Goal: Transaction & Acquisition: Purchase product/service

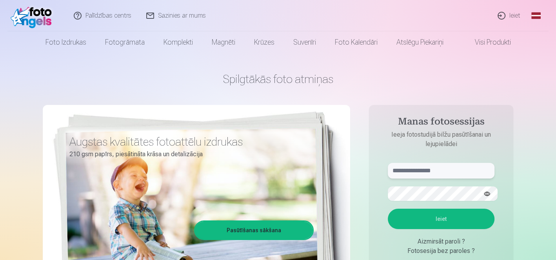
click at [435, 164] on input "text" at bounding box center [441, 171] width 107 height 16
type input "**********"
click at [388, 209] on button "Ieiet" at bounding box center [441, 219] width 107 height 20
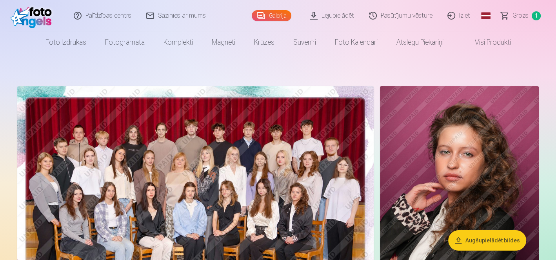
click at [531, 15] on link "Grozs 1" at bounding box center [521, 15] width 55 height 31
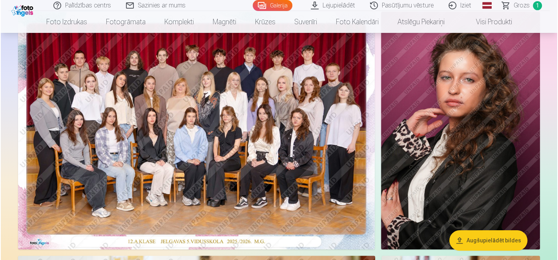
scroll to position [112, 0]
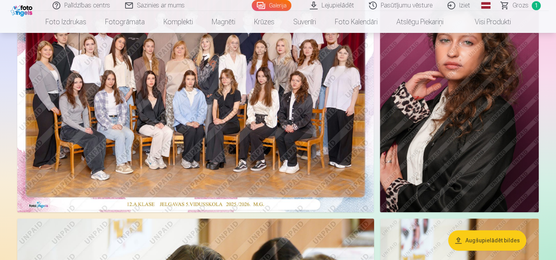
click at [209, 106] on img at bounding box center [195, 94] width 357 height 238
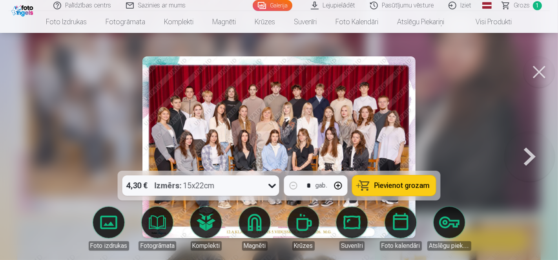
click at [264, 194] on div "4,30 € Izmērs : 15x22cm" at bounding box center [193, 186] width 142 height 20
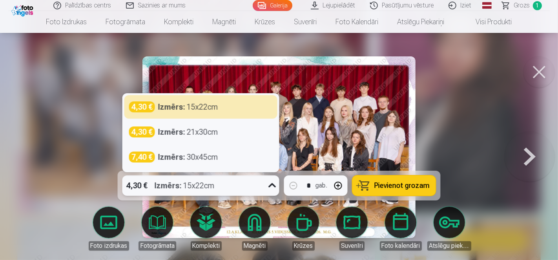
click at [264, 194] on div "4,30 € Izmērs : 15x22cm" at bounding box center [193, 186] width 142 height 20
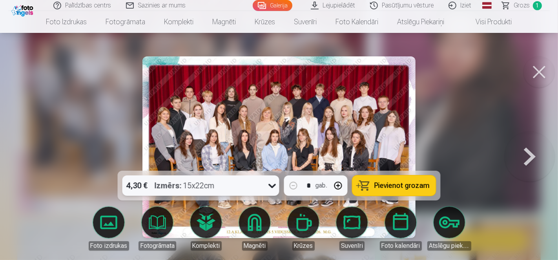
click at [342, 190] on button "button" at bounding box center [338, 186] width 19 height 19
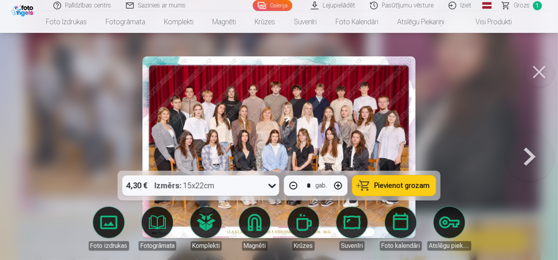
click at [298, 189] on button "button" at bounding box center [293, 186] width 19 height 19
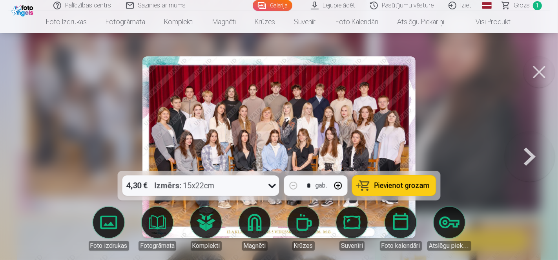
type input "*"
click at [272, 190] on icon at bounding box center [272, 186] width 13 height 13
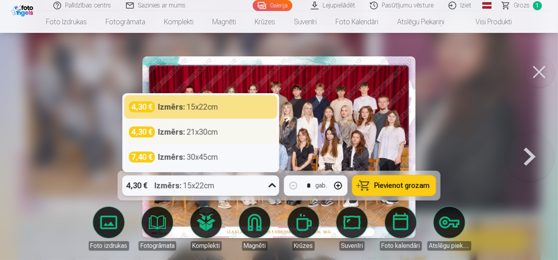
click at [235, 138] on div "4,30 € Izmērs : 21x30cm" at bounding box center [201, 132] width 144 height 11
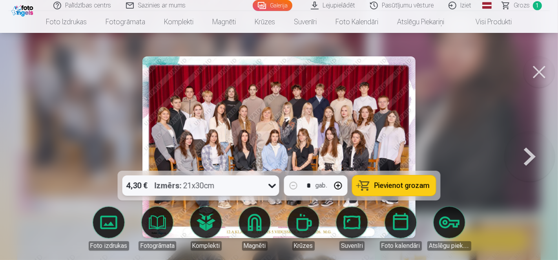
click at [116, 149] on body "Palīdzības centrs Sazinies ar mums Galerija Lejupielādēt Pasūtījumu vēsture Izi…" at bounding box center [279, 18] width 558 height 260
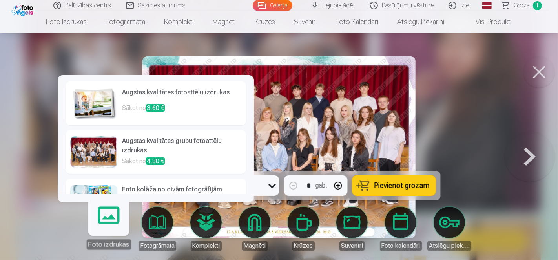
click at [143, 118] on p "Sākot no 3,60 €" at bounding box center [181, 112] width 119 height 16
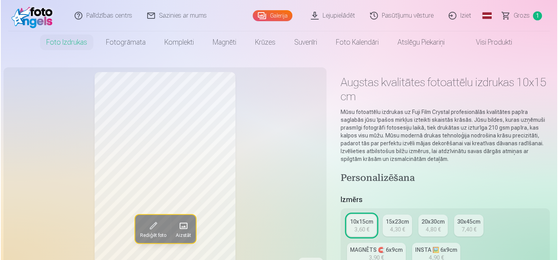
scroll to position [112, 0]
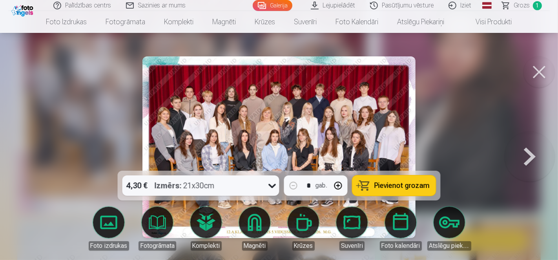
click at [128, 149] on body "Palīdzības centrs Sazinies ar mums Galerija Lejupielādēt Pasūtījumu vēsture Izi…" at bounding box center [279, 18] width 558 height 260
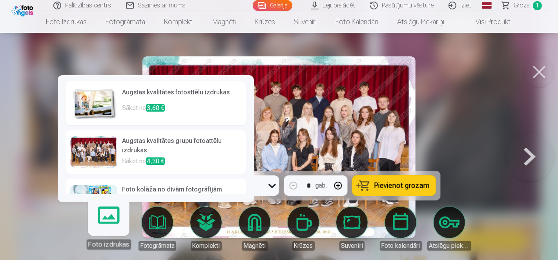
click at [161, 158] on span "4,30 €" at bounding box center [155, 161] width 19 height 7
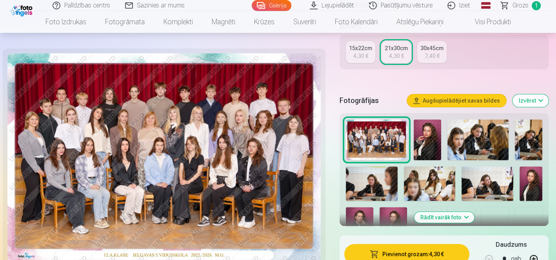
scroll to position [187, 0]
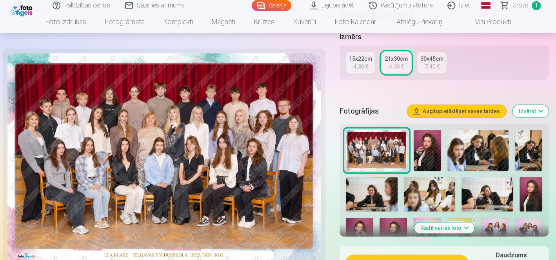
click at [252, 155] on img at bounding box center [163, 157] width 313 height 209
click at [204, 193] on img at bounding box center [163, 157] width 313 height 209
drag, startPoint x: 555, startPoint y: 1, endPoint x: 283, endPoint y: 129, distance: 300.0
click at [283, 129] on img at bounding box center [163, 157] width 313 height 209
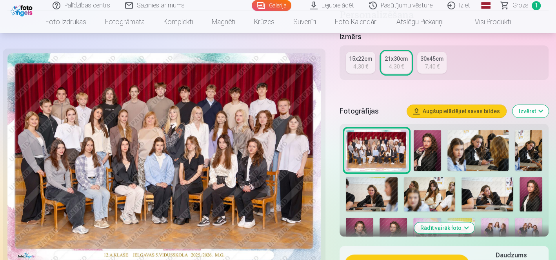
click at [259, 130] on img at bounding box center [163, 157] width 313 height 209
click at [258, 133] on img at bounding box center [163, 157] width 313 height 209
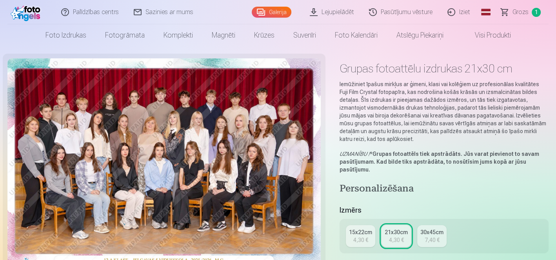
scroll to position [0, 0]
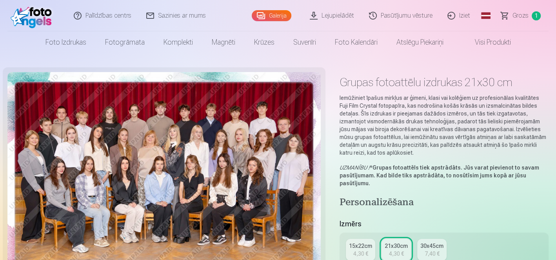
click at [252, 175] on img at bounding box center [163, 176] width 313 height 209
click at [126, 166] on img at bounding box center [163, 176] width 313 height 209
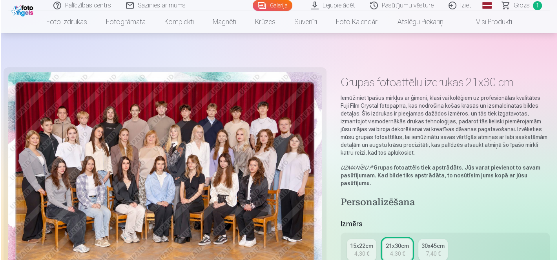
scroll to position [112, 0]
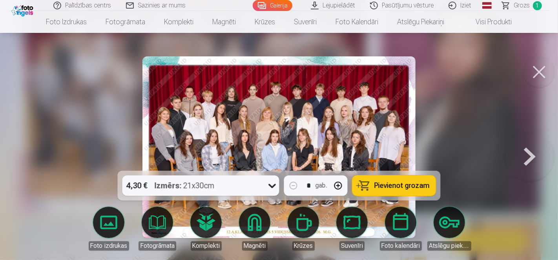
click at [339, 144] on img at bounding box center [278, 147] width 273 height 182
click at [349, 1] on link "Lejupielādēt" at bounding box center [333, 5] width 59 height 11
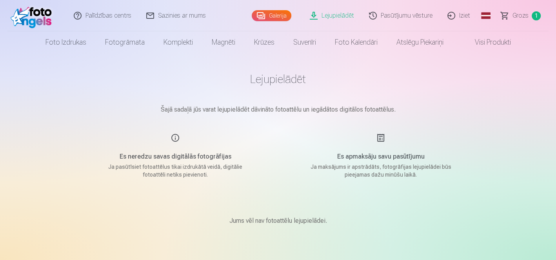
click at [189, 163] on p "Ja pasūtīsiet fotoattēlus tikai izdrukātā veidā, digitālie fotoattēli netiks pi…" at bounding box center [175, 171] width 149 height 16
click at [192, 163] on p "Ja pasūtīsiet fotoattēlus tikai izdrukātā veidā, digitālie fotoattēli netiks pi…" at bounding box center [175, 171] width 149 height 16
click at [368, 163] on p "Ja maksājums ir apstrādāts, fotogrāfijas lejupielādei būs pieejamas dažu minūšu…" at bounding box center [380, 171] width 149 height 16
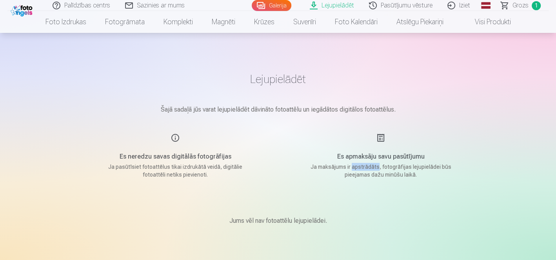
scroll to position [112, 0]
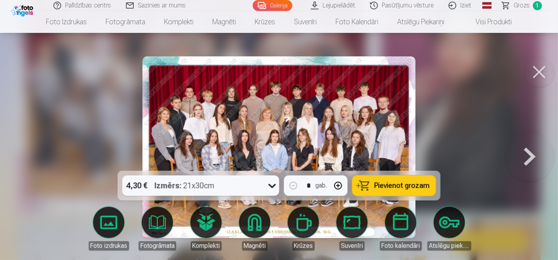
click at [549, 68] on button at bounding box center [538, 71] width 31 height 31
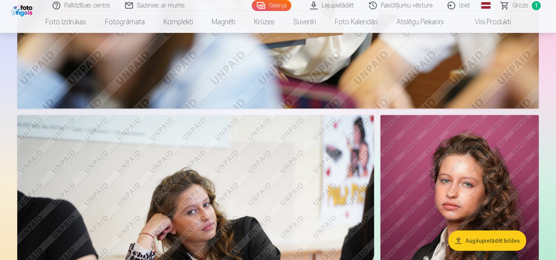
scroll to position [1189, 0]
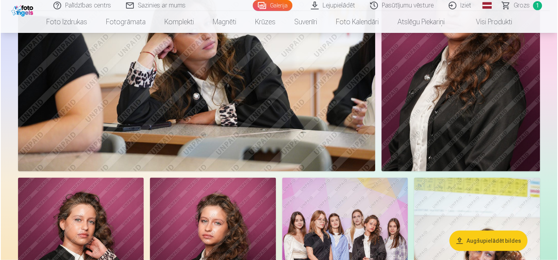
scroll to position [1352, 0]
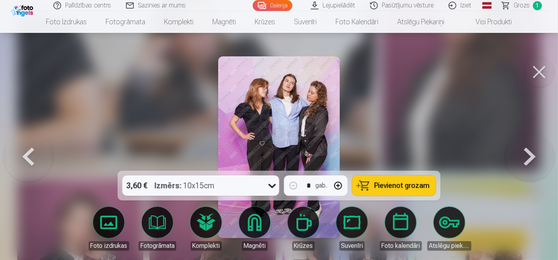
click at [257, 137] on img at bounding box center [278, 147] width 121 height 182
click at [532, 59] on button at bounding box center [538, 71] width 31 height 31
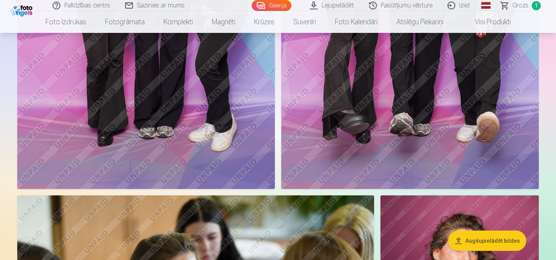
scroll to position [1908, 0]
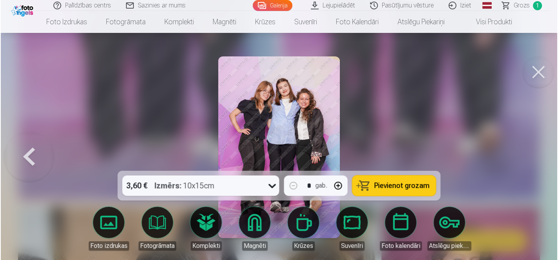
scroll to position [1914, 0]
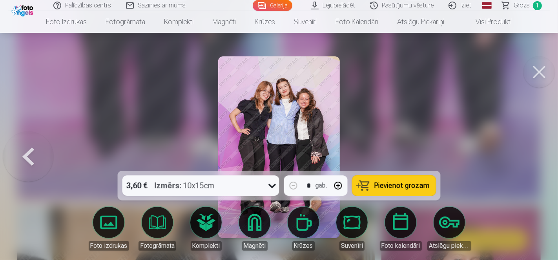
click at [546, 59] on button at bounding box center [538, 71] width 31 height 31
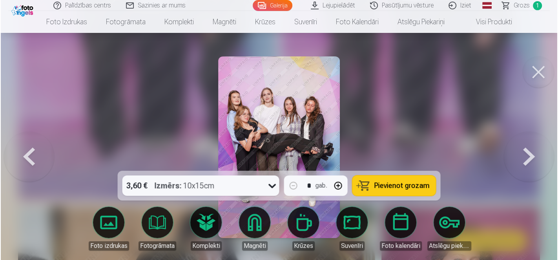
scroll to position [1914, 0]
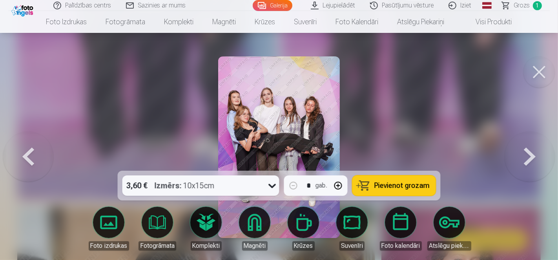
click at [547, 67] on button at bounding box center [538, 71] width 31 height 31
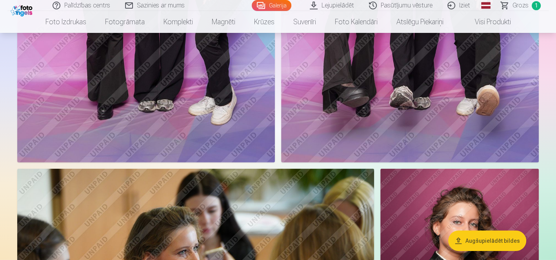
scroll to position [1951, 0]
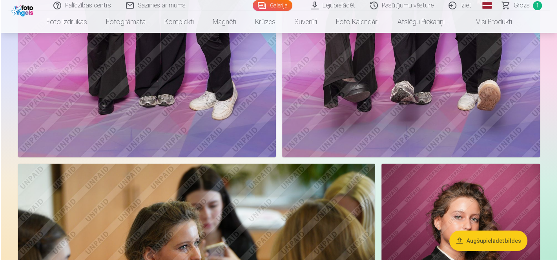
scroll to position [1957, 0]
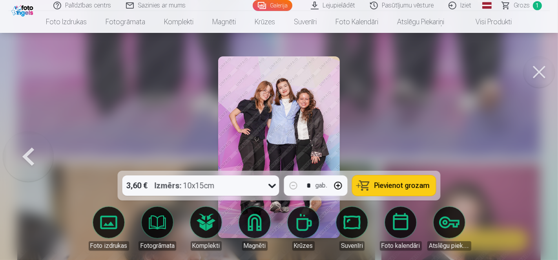
click at [549, 65] on button at bounding box center [538, 71] width 31 height 31
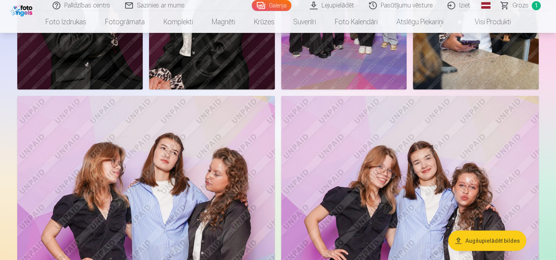
scroll to position [1615, 0]
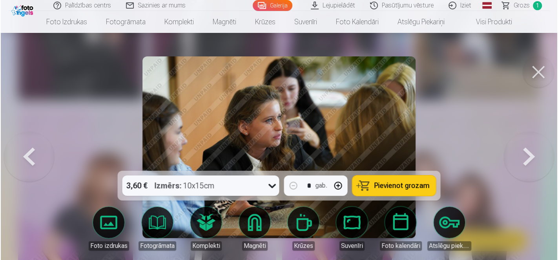
scroll to position [1620, 0]
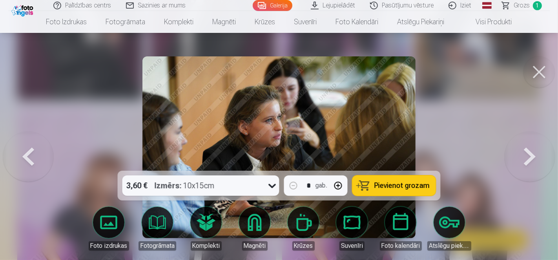
click at [546, 66] on button at bounding box center [538, 71] width 31 height 31
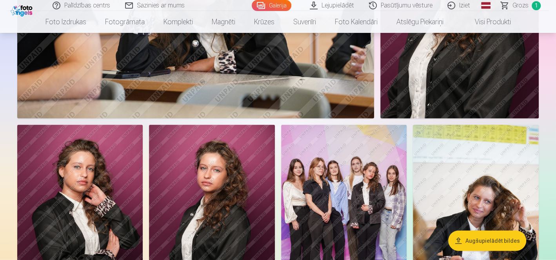
scroll to position [1429, 0]
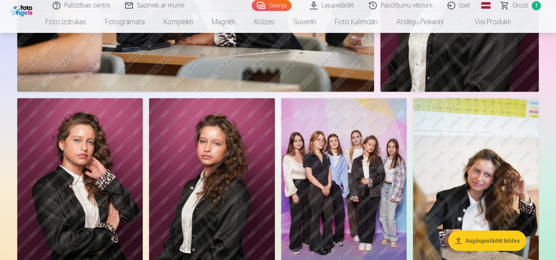
click at [281, 117] on img at bounding box center [344, 192] width 126 height 189
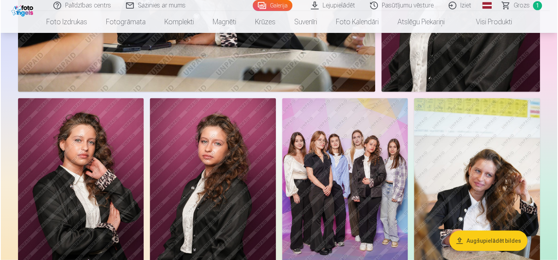
scroll to position [1432, 0]
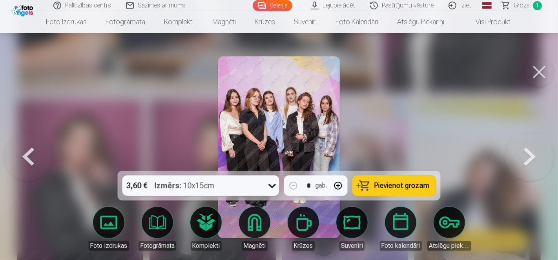
click at [306, 107] on img at bounding box center [278, 147] width 121 height 182
click at [532, 58] on button at bounding box center [538, 71] width 31 height 31
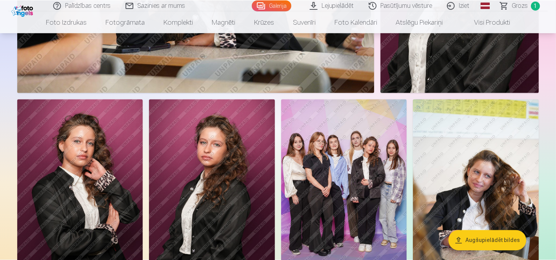
scroll to position [1429, 0]
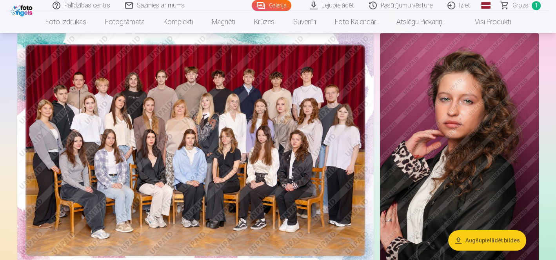
scroll to position [42, 0]
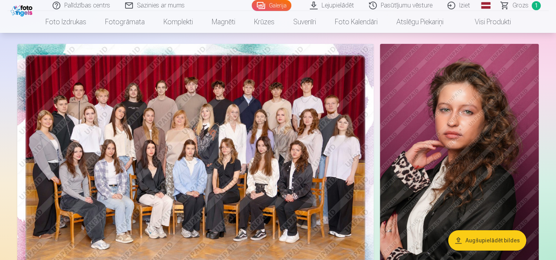
click at [317, 158] on img at bounding box center [195, 163] width 357 height 238
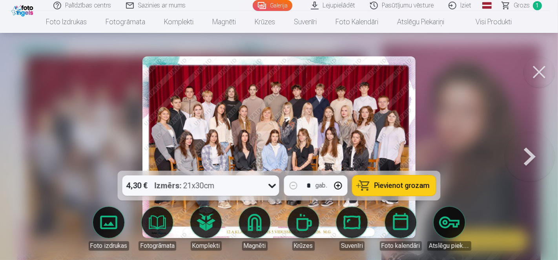
click at [375, 189] on span "Pievienot grozam" at bounding box center [401, 185] width 55 height 7
click at [537, 68] on button at bounding box center [538, 71] width 31 height 31
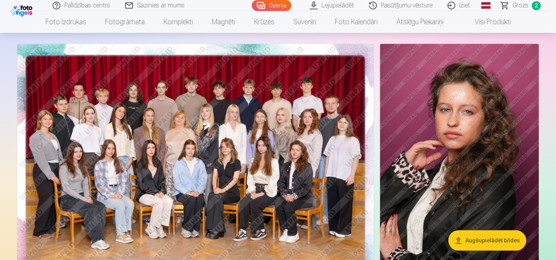
click at [524, 7] on span "Grozs" at bounding box center [521, 5] width 16 height 9
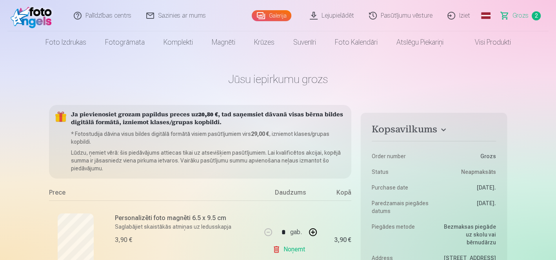
click at [494, 16] on link "Global" at bounding box center [486, 15] width 16 height 31
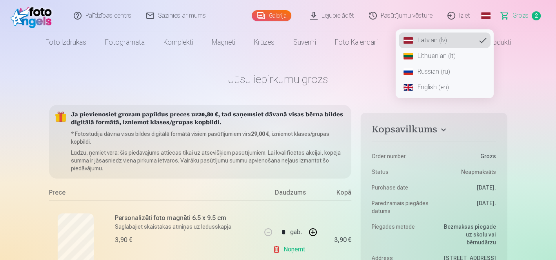
click at [464, 72] on link "Russian (ru)" at bounding box center [445, 72] width 92 height 16
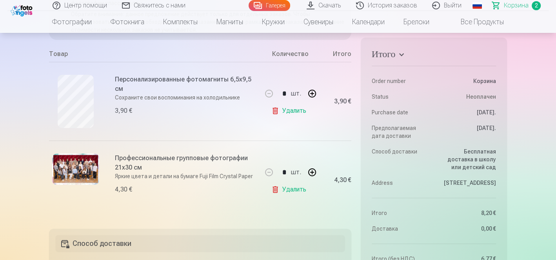
scroll to position [142, 0]
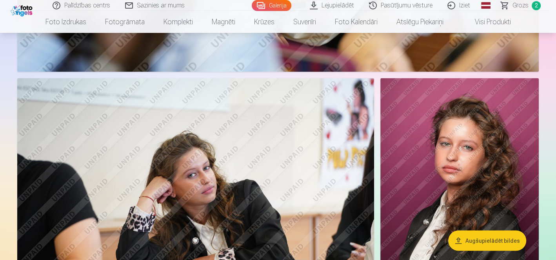
scroll to position [1189, 0]
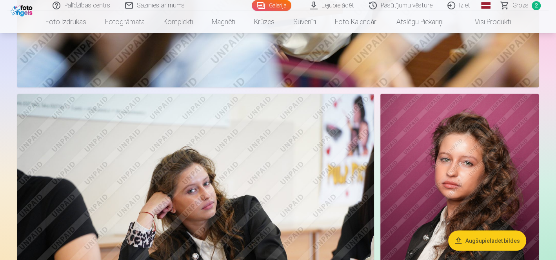
drag, startPoint x: 556, startPoint y: 80, endPoint x: 557, endPoint y: 62, distance: 18.1
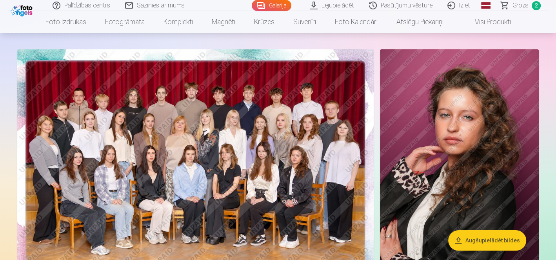
scroll to position [42, 0]
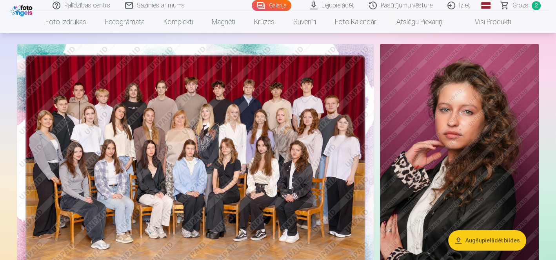
click at [527, 25] on nav "Foto izdrukas Augstas kvalitātes fotoattēlu izdrukas 210 gsm papīrs, piesātināt…" at bounding box center [278, 22] width 556 height 22
click at [556, 14] on nav "Foto izdrukas Augstas kvalitātes fotoattēlu izdrukas 210 gsm papīrs, piesātināt…" at bounding box center [278, 22] width 556 height 22
drag, startPoint x: 556, startPoint y: 15, endPoint x: 553, endPoint y: 21, distance: 6.7
click at [553, 21] on nav "Foto izdrukas Augstas kvalitātes fotoattēlu izdrukas 210 gsm papīrs, piesātināt…" at bounding box center [278, 22] width 556 height 22
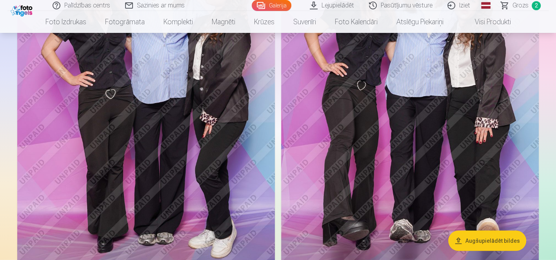
scroll to position [1823, 0]
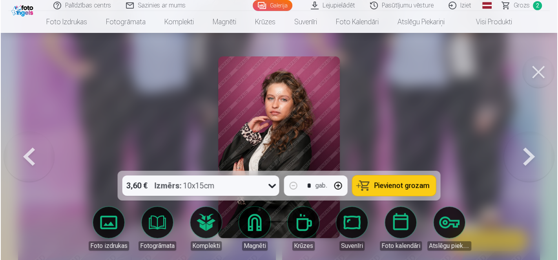
scroll to position [1829, 0]
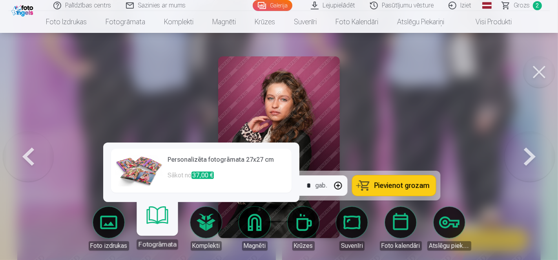
click at [168, 227] on link "Fotogrāmata" at bounding box center [157, 226] width 48 height 48
click at [132, 170] on img at bounding box center [139, 170] width 47 height 31
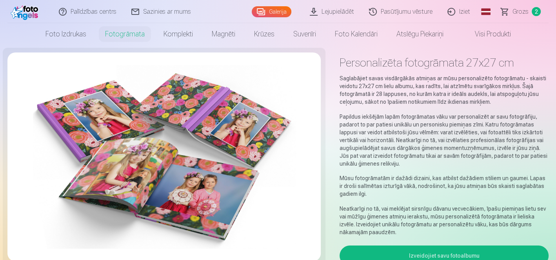
scroll to position [8, 0]
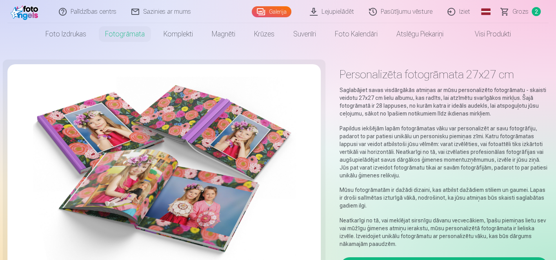
click at [297, 180] on div at bounding box center [164, 169] width 288 height 184
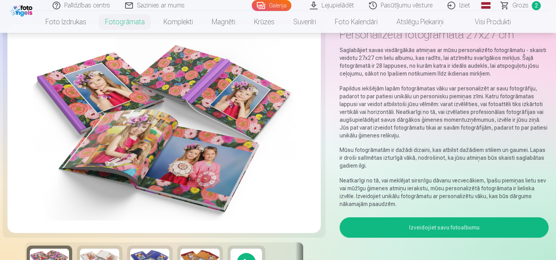
scroll to position [91, 0]
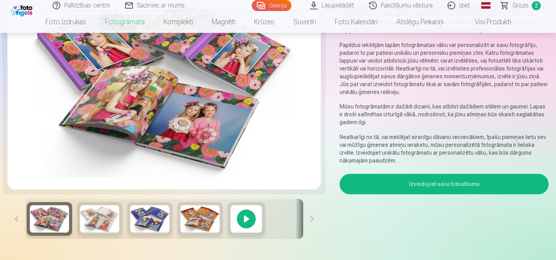
click at [93, 218] on img at bounding box center [99, 219] width 39 height 27
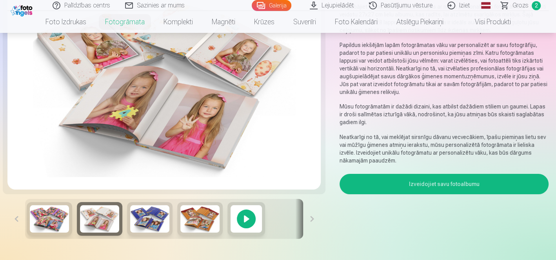
click at [312, 215] on button at bounding box center [312, 219] width 18 height 40
click at [244, 215] on div at bounding box center [246, 219] width 38 height 34
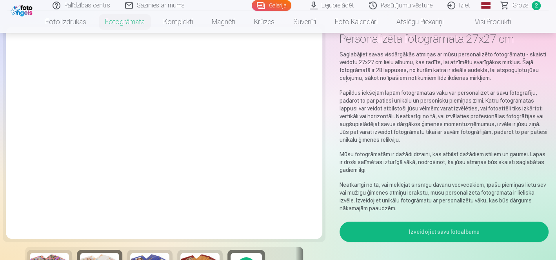
scroll to position [40, 0]
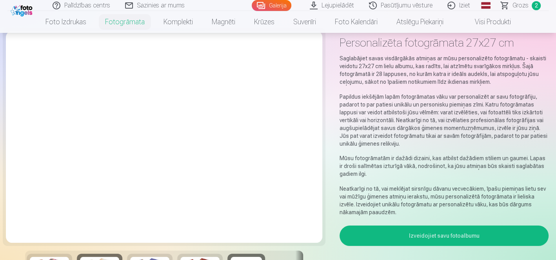
click at [457, 226] on button "Izveidojiet savu fotoalbumu" at bounding box center [444, 236] width 209 height 20
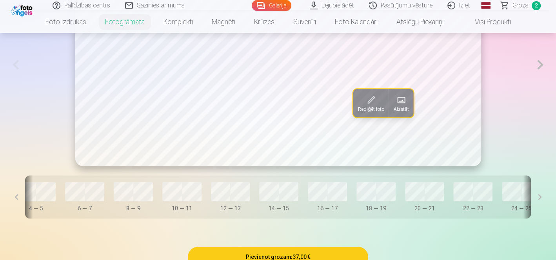
scroll to position [0, 0]
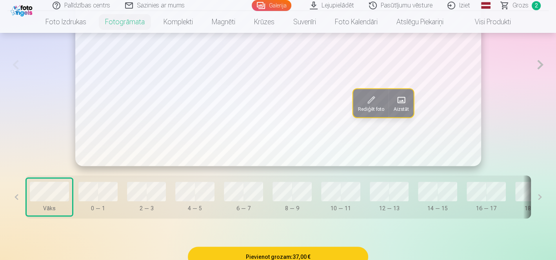
drag, startPoint x: 555, startPoint y: 51, endPoint x: 557, endPoint y: 28, distance: 23.2
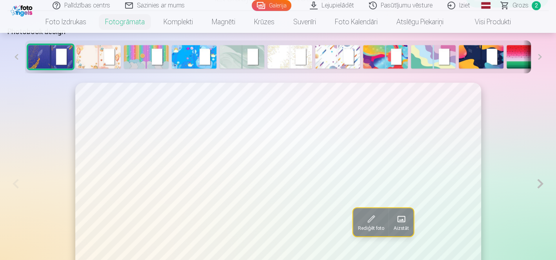
scroll to position [398, 0]
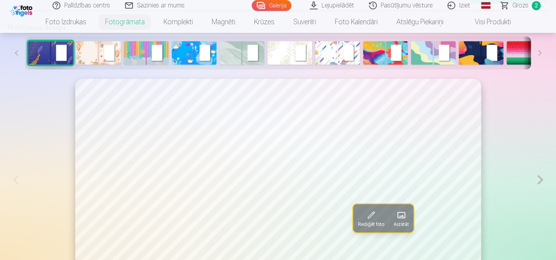
click at [541, 171] on button at bounding box center [541, 180] width 16 height 203
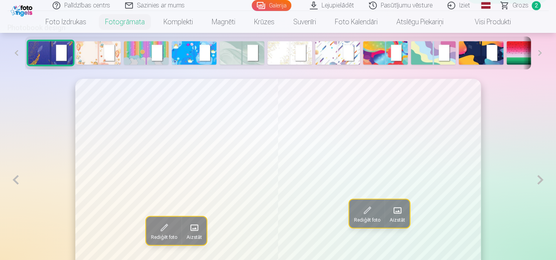
click at [541, 171] on button at bounding box center [541, 180] width 16 height 203
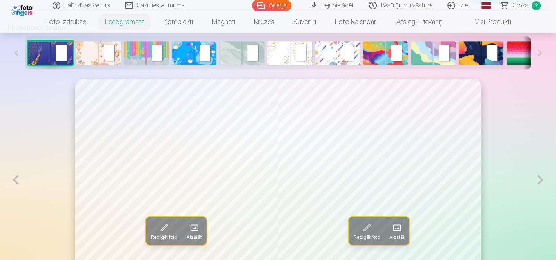
click at [541, 171] on button at bounding box center [541, 180] width 16 height 203
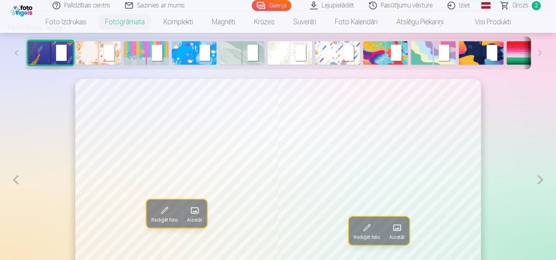
click at [541, 171] on button at bounding box center [541, 180] width 16 height 203
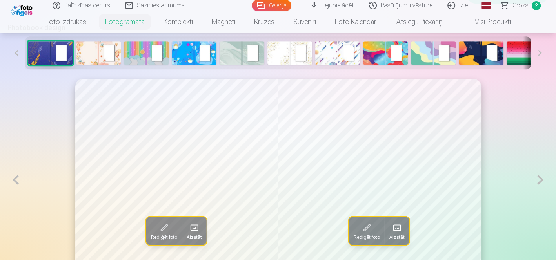
click at [541, 171] on button at bounding box center [541, 180] width 16 height 203
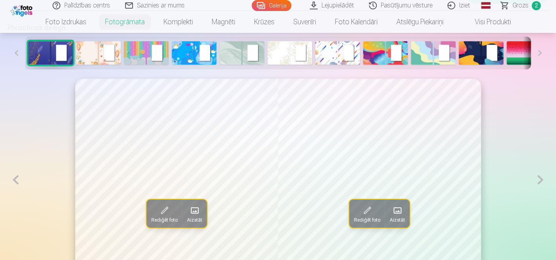
click at [541, 171] on button at bounding box center [541, 180] width 16 height 203
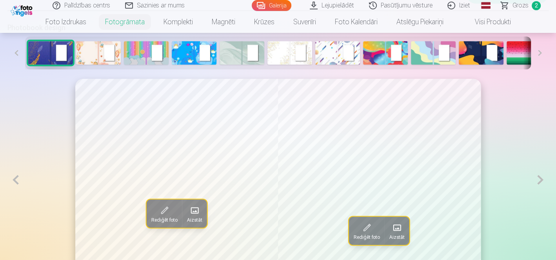
click at [541, 171] on button at bounding box center [541, 180] width 16 height 203
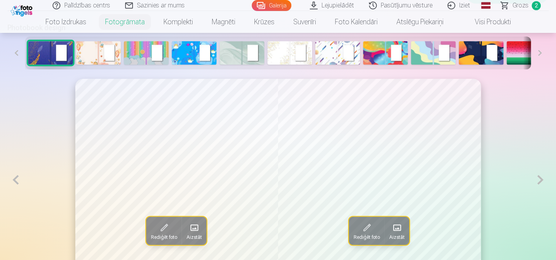
click at [541, 171] on button at bounding box center [541, 180] width 16 height 203
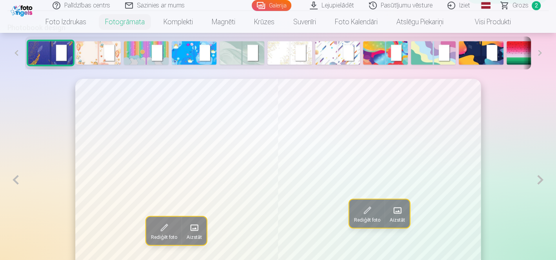
click at [541, 171] on button at bounding box center [541, 180] width 16 height 203
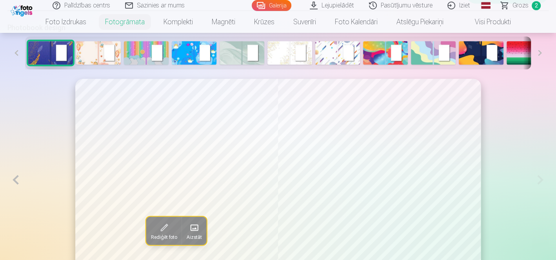
click at [371, 43] on img at bounding box center [385, 53] width 45 height 24
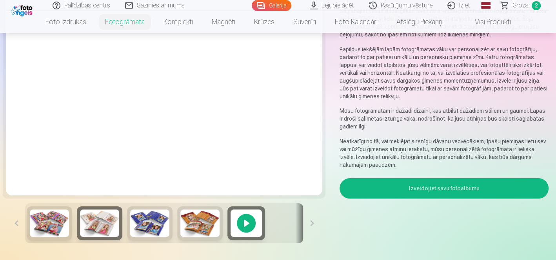
scroll to position [0, 0]
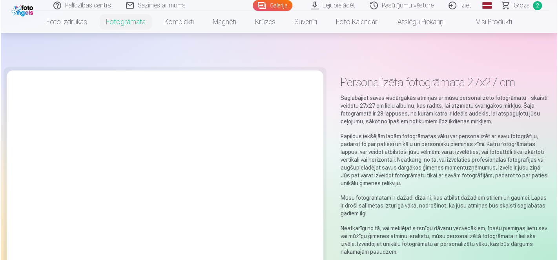
scroll to position [1829, 0]
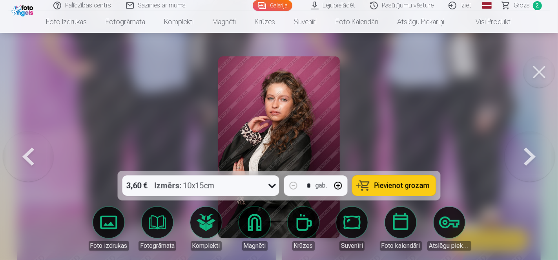
click at [382, 189] on span "Pievienot grozam" at bounding box center [401, 185] width 55 height 7
click at [528, 151] on button at bounding box center [529, 147] width 50 height 31
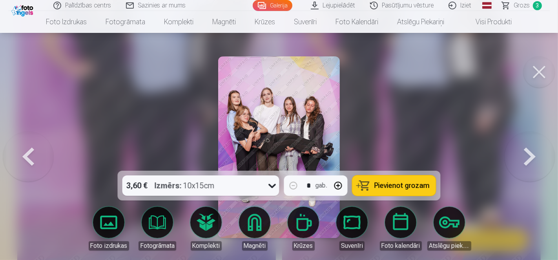
click at [528, 151] on button at bounding box center [529, 147] width 50 height 31
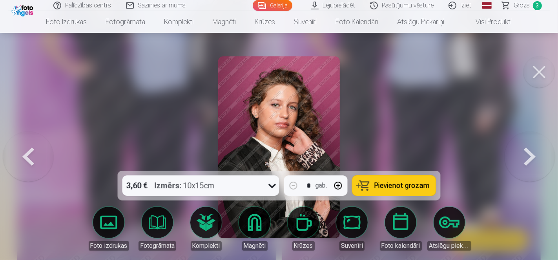
click at [528, 151] on button at bounding box center [529, 147] width 50 height 31
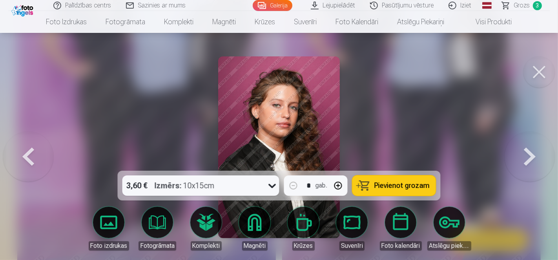
click at [528, 151] on button at bounding box center [529, 147] width 50 height 31
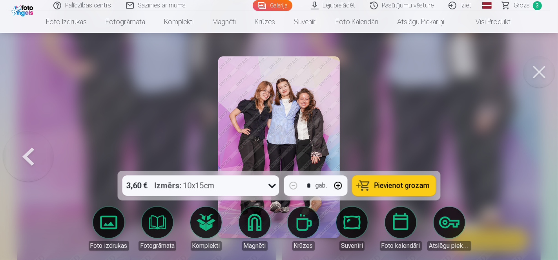
click at [528, 151] on div at bounding box center [279, 130] width 558 height 260
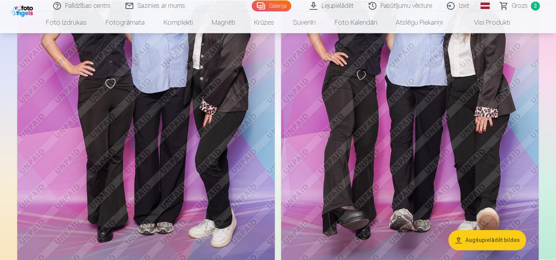
scroll to position [1823, 0]
drag, startPoint x: 178, startPoint y: 231, endPoint x: 310, endPoint y: 237, distance: 131.5
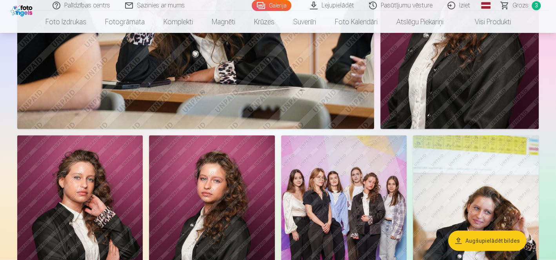
scroll to position [1392, 0]
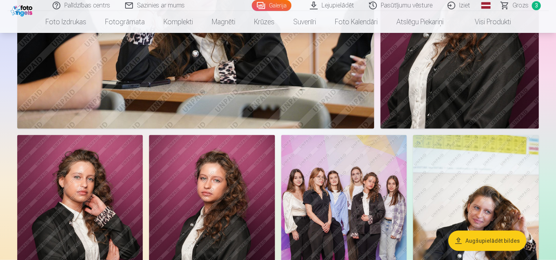
click at [281, 195] on img at bounding box center [344, 229] width 126 height 189
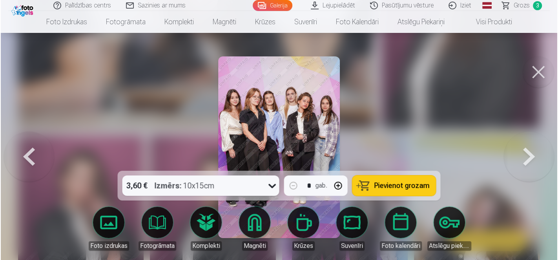
scroll to position [1395, 0]
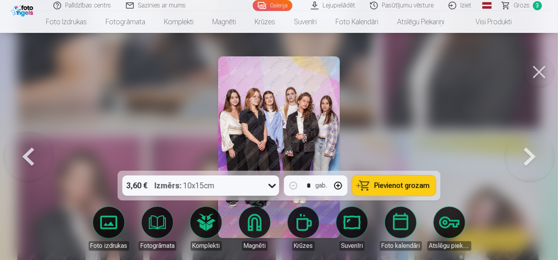
click at [282, 130] on img at bounding box center [278, 147] width 121 height 182
click at [398, 189] on span "Pievienot grozam" at bounding box center [401, 185] width 55 height 7
click at [522, 5] on span "Grozs" at bounding box center [521, 5] width 16 height 9
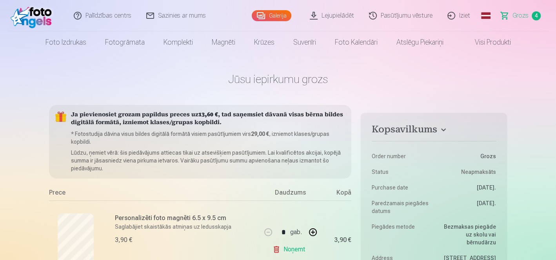
click at [522, 5] on link "Grozs 4" at bounding box center [521, 15] width 55 height 31
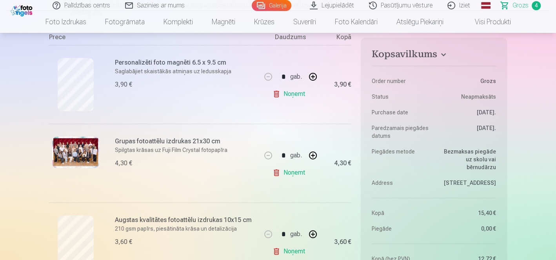
scroll to position [148, 0]
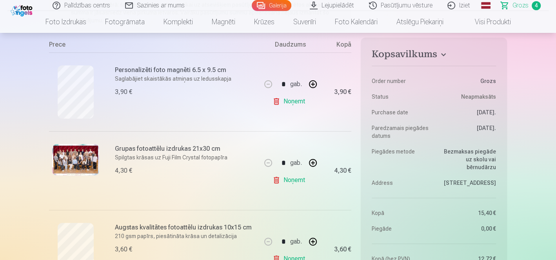
click at [287, 94] on link "Noņemt" at bounding box center [291, 102] width 36 height 16
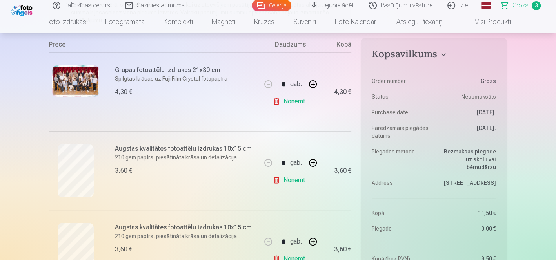
click at [284, 7] on link "Galerija" at bounding box center [272, 5] width 40 height 11
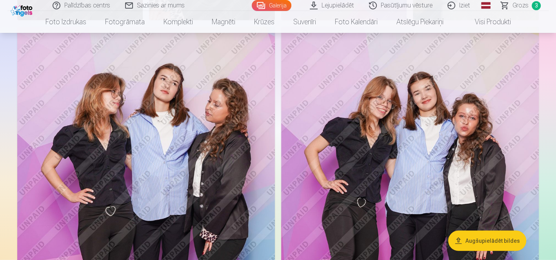
scroll to position [1610, 0]
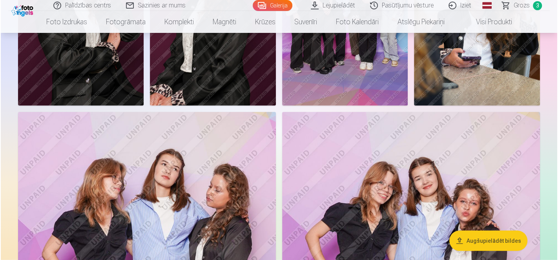
scroll to position [1614, 0]
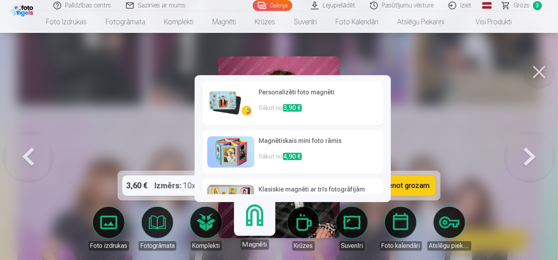
click at [219, 98] on img at bounding box center [230, 103] width 47 height 31
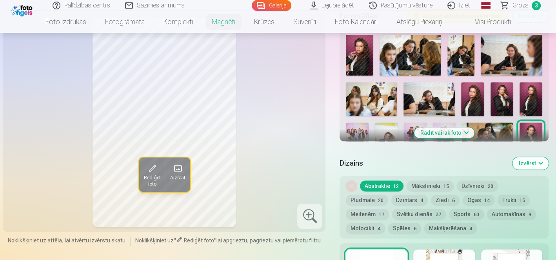
scroll to position [260, 0]
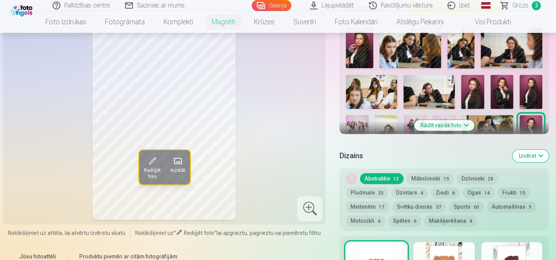
click at [392, 202] on button "Svētku dienās 37" at bounding box center [419, 207] width 54 height 11
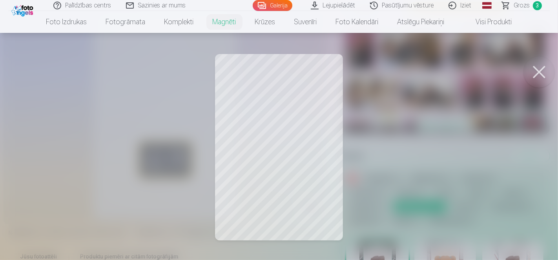
click at [542, 72] on button at bounding box center [538, 71] width 31 height 31
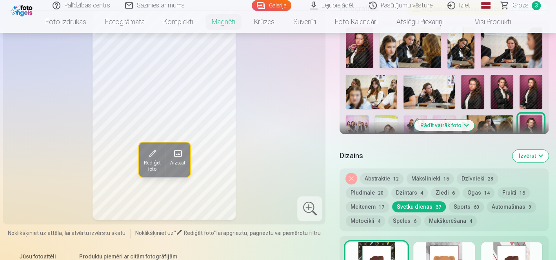
click at [388, 187] on button "Pludmale 20" at bounding box center [367, 192] width 42 height 11
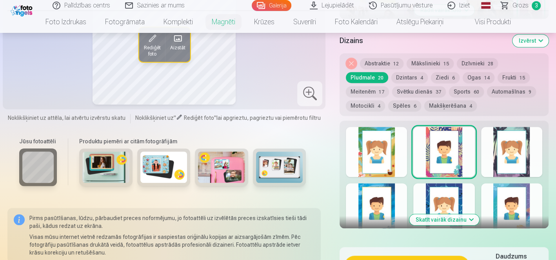
scroll to position [393, 0]
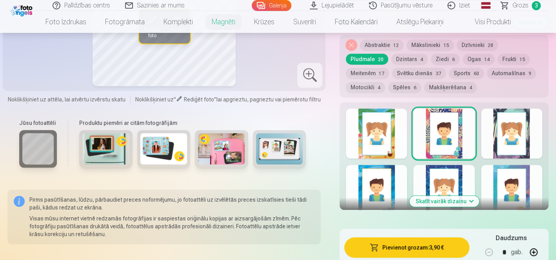
click at [431, 196] on button "Skatīt vairāk dizainu" at bounding box center [444, 201] width 70 height 11
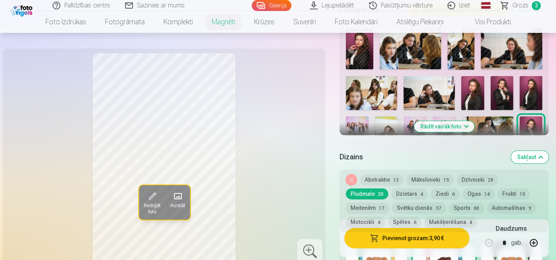
scroll to position [254, 0]
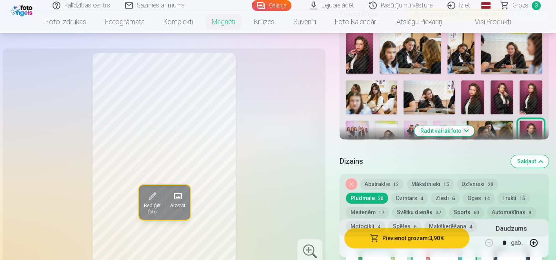
click at [378, 179] on button "Abstraktie 12" at bounding box center [382, 184] width 44 height 11
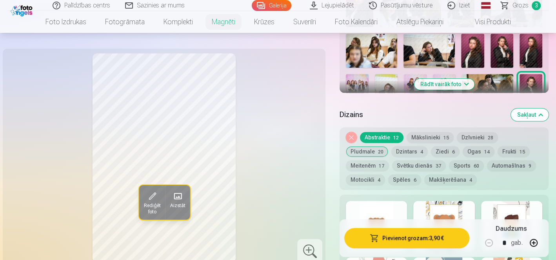
scroll to position [297, 0]
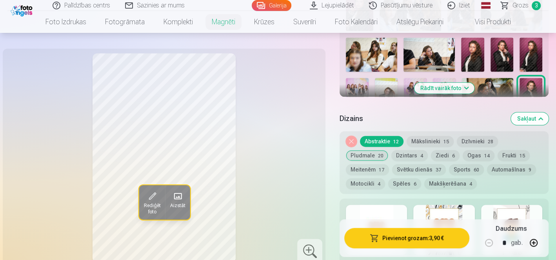
click at [457, 205] on div at bounding box center [443, 230] width 61 height 50
click at [512, 205] on div at bounding box center [511, 230] width 61 height 50
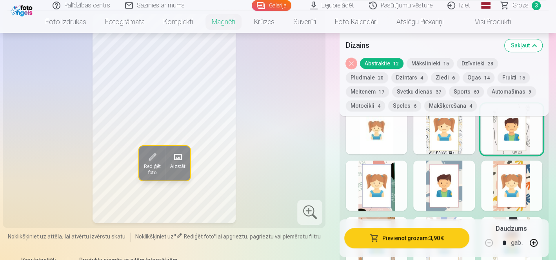
scroll to position [385, 0]
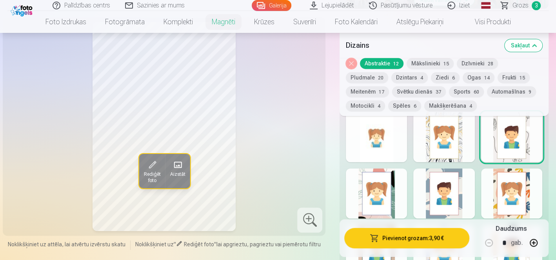
click at [375, 225] on div at bounding box center [376, 250] width 61 height 50
click at [372, 169] on div at bounding box center [376, 194] width 61 height 50
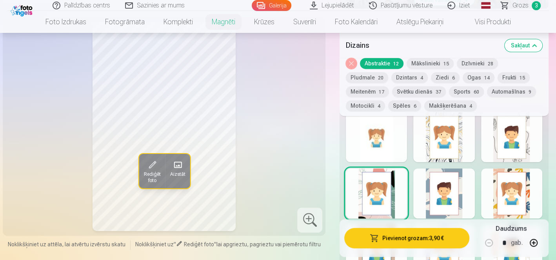
click at [459, 169] on div at bounding box center [443, 194] width 61 height 50
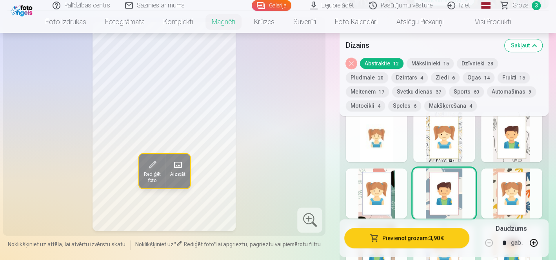
click at [524, 169] on div at bounding box center [511, 194] width 61 height 50
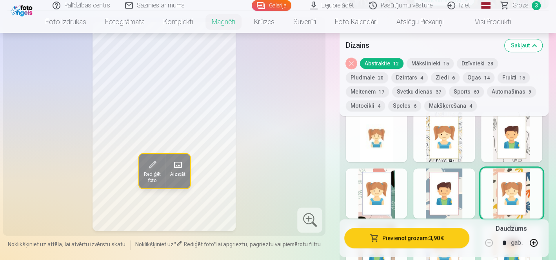
click at [522, 225] on div at bounding box center [511, 250] width 61 height 50
click at [442, 225] on div at bounding box center [443, 250] width 61 height 50
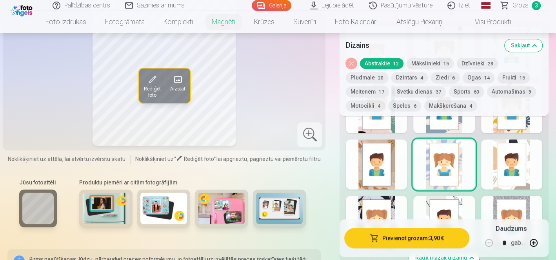
scroll to position [466, 0]
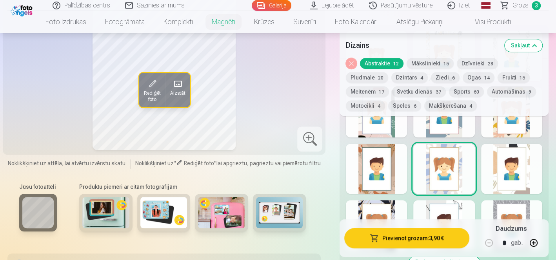
click at [381, 200] on div at bounding box center [376, 225] width 61 height 50
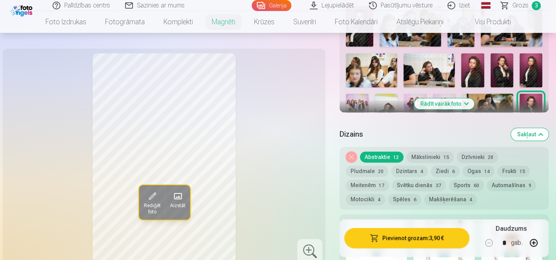
scroll to position [300, 0]
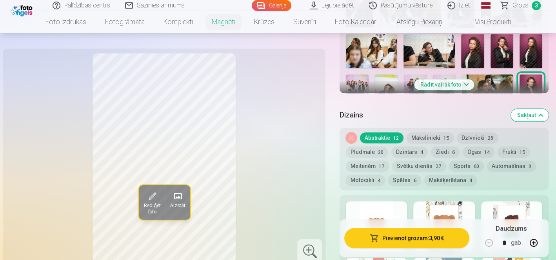
click at [385, 175] on button "Motocikli 4" at bounding box center [365, 180] width 39 height 11
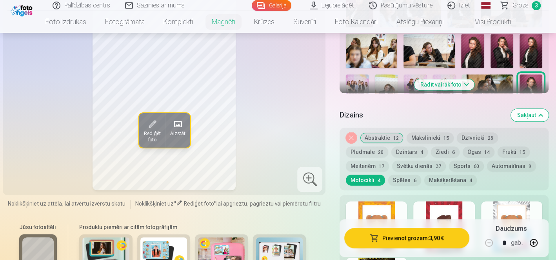
click at [450, 202] on div at bounding box center [443, 227] width 61 height 50
click at [364, 206] on div at bounding box center [376, 227] width 61 height 50
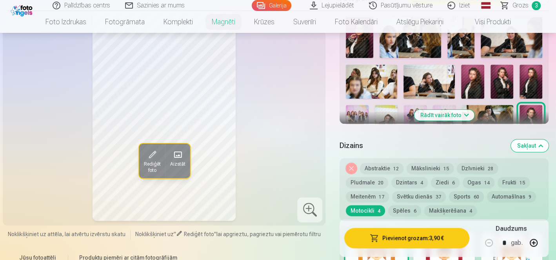
scroll to position [268, 0]
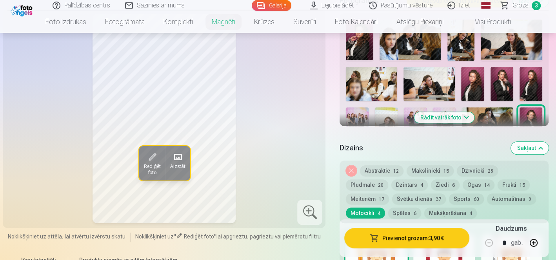
click at [449, 194] on button "Sports 60" at bounding box center [466, 199] width 35 height 11
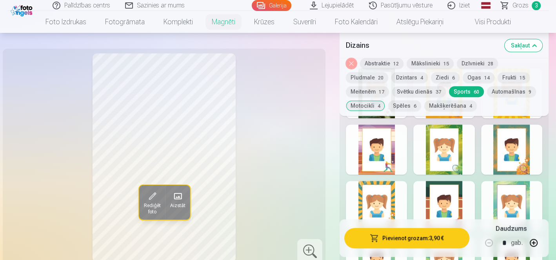
scroll to position [453, 0]
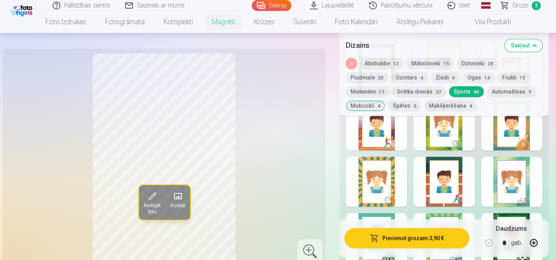
click at [431, 78] on button "Ziedi 6" at bounding box center [445, 77] width 29 height 11
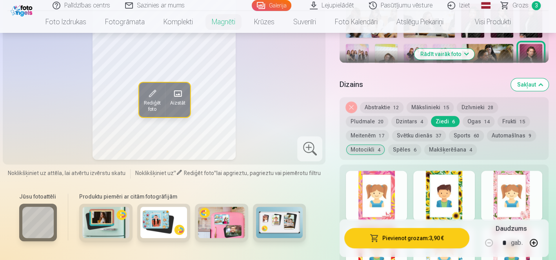
scroll to position [346, 0]
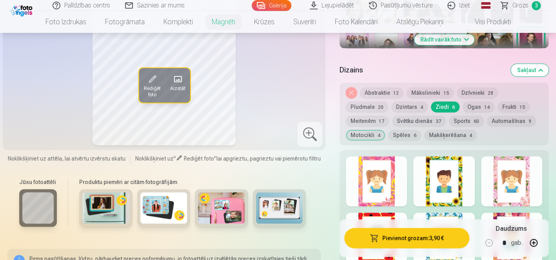
click at [384, 213] on div at bounding box center [376, 238] width 61 height 50
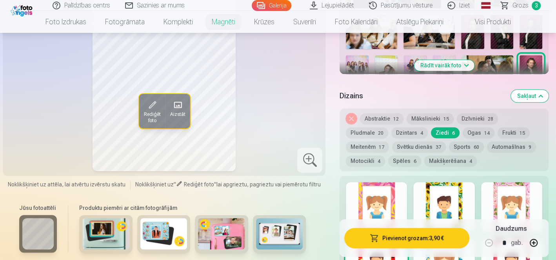
scroll to position [331, 0]
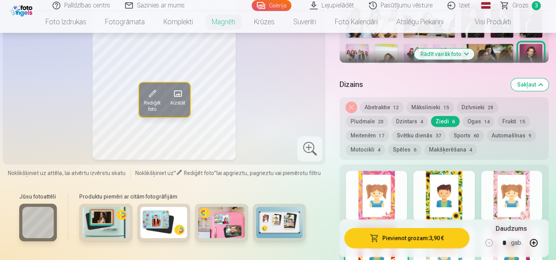
click at [458, 171] on div at bounding box center [443, 196] width 61 height 50
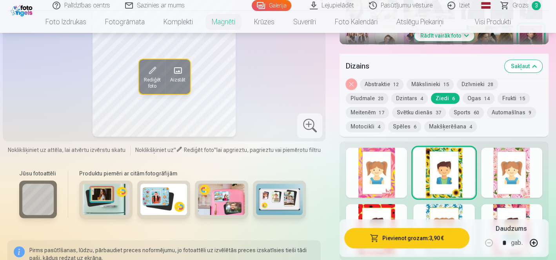
scroll to position [357, 0]
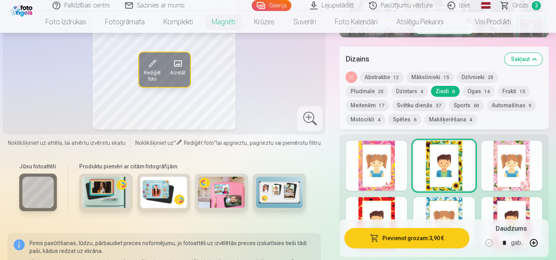
click at [521, 141] on div at bounding box center [511, 166] width 61 height 50
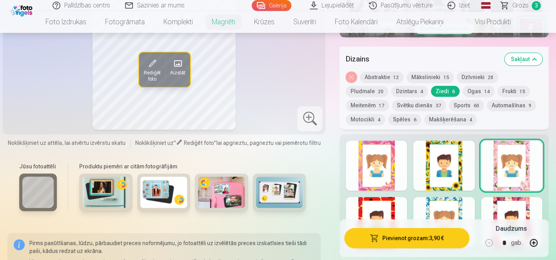
click at [511, 197] on div at bounding box center [511, 222] width 61 height 50
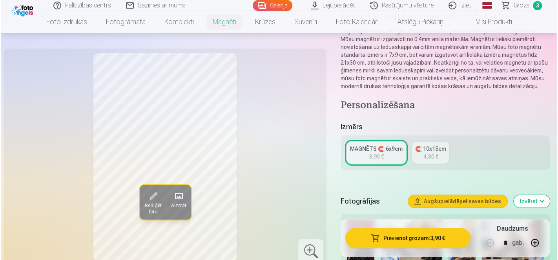
scroll to position [78, 0]
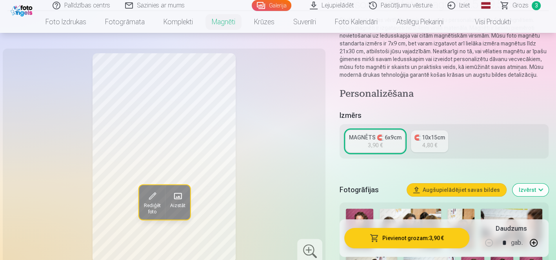
click at [406, 238] on button "Pievienot grozam : 3,90 €" at bounding box center [406, 238] width 125 height 20
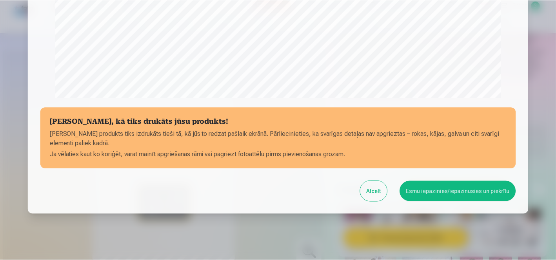
scroll to position [269, 0]
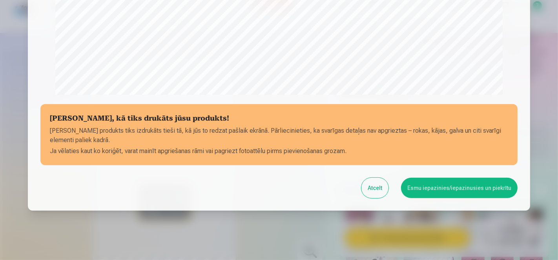
click at [446, 178] on button "Esmu iepazinies/iepazinusies un piekrītu" at bounding box center [459, 188] width 116 height 20
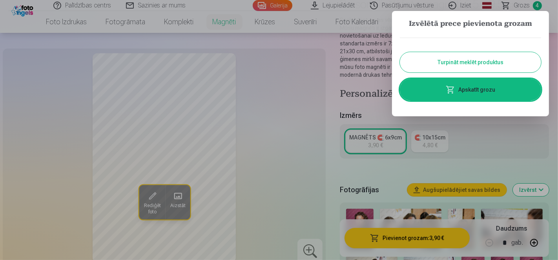
click at [472, 86] on link "Apskatīt grozu" at bounding box center [470, 90] width 141 height 22
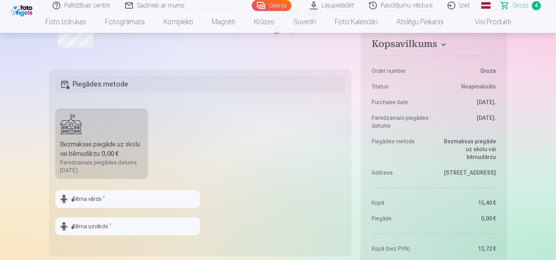
scroll to position [438, 0]
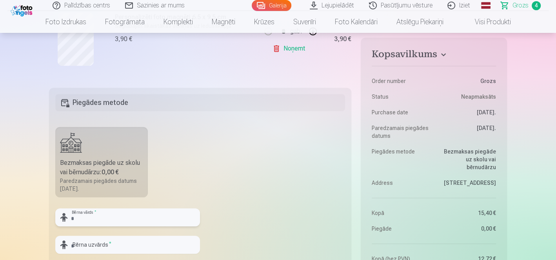
click at [129, 209] on input "text" at bounding box center [127, 218] width 145 height 18
type input "**********"
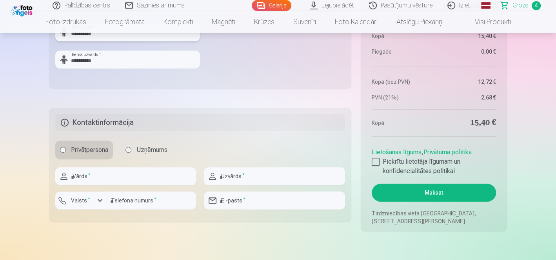
scroll to position [650, 0]
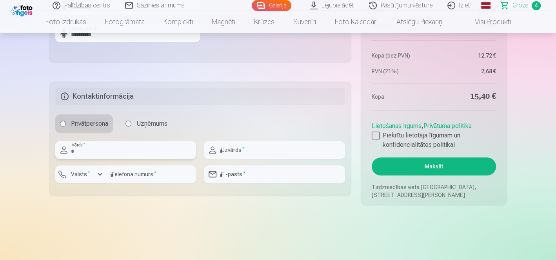
click at [89, 141] on input "text" at bounding box center [125, 150] width 141 height 18
type input "**********"
type input "********"
type input "**********"
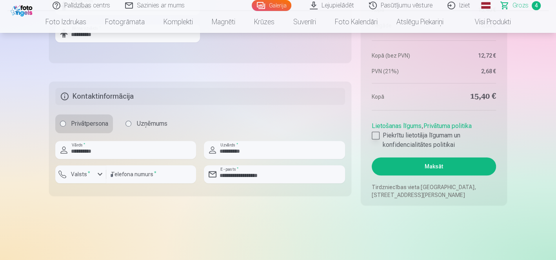
click at [373, 132] on div at bounding box center [376, 136] width 8 height 8
click at [102, 170] on div "button" at bounding box center [99, 174] width 9 height 9
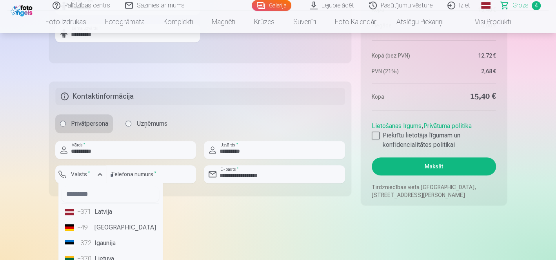
click at [100, 204] on li "+371 Latvija" at bounding box center [111, 212] width 98 height 16
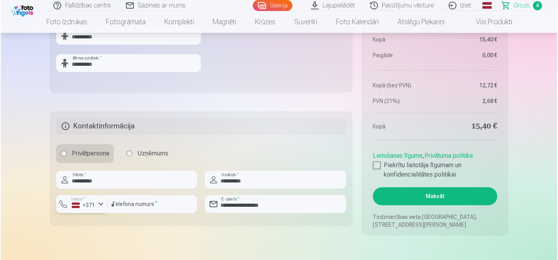
scroll to position [631, 0]
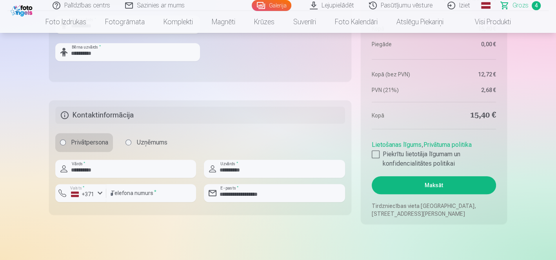
click at [419, 177] on button "Maksāt" at bounding box center [434, 186] width 124 height 18
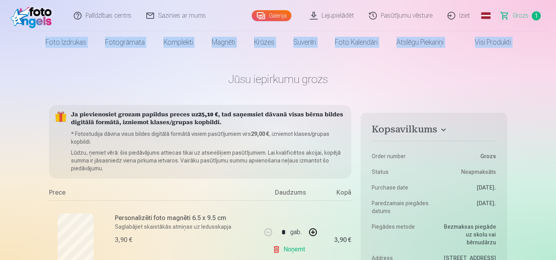
drag, startPoint x: 556, startPoint y: 21, endPoint x: 556, endPoint y: 26, distance: 5.1
click at [556, 26] on html "Palīdzības centrs Sazinies ar mums Galerija Lejupielādēt Pasūtījumu vēsture Izi…" at bounding box center [278, 130] width 556 height 260
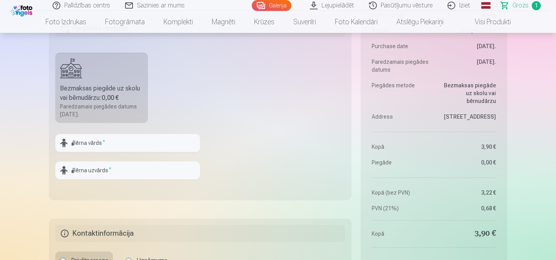
scroll to position [266, 0]
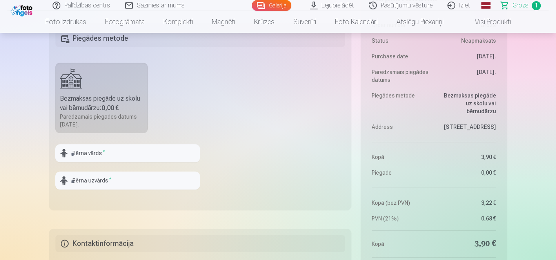
click at [151, 109] on fieldset "Piegādes metode Bezmaksas piegāde uz skolu vai bērnudārzu : 0,00 € Paredzamais …" at bounding box center [200, 117] width 302 height 187
click at [151, 144] on input "text" at bounding box center [127, 153] width 145 height 18
type input "**********"
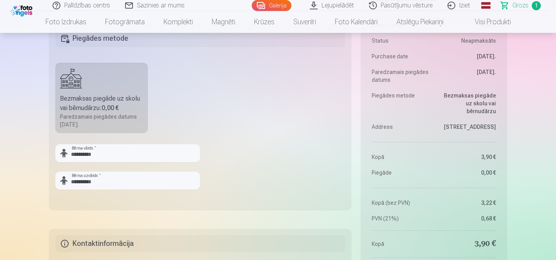
type input "**********"
type input "********"
type input "**********"
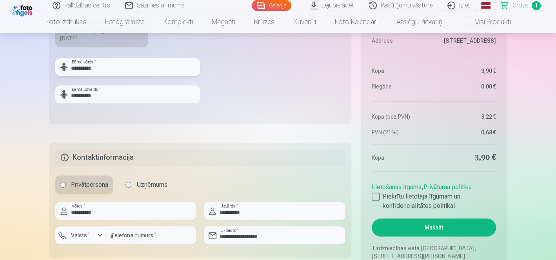
scroll to position [342, 0]
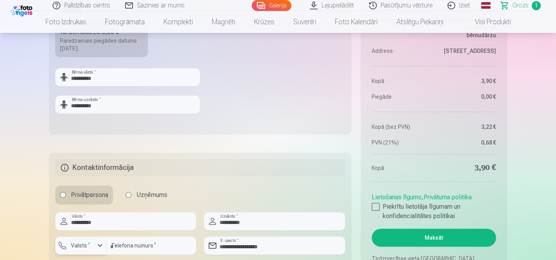
click at [91, 243] on div "button" at bounding box center [83, 247] width 24 height 8
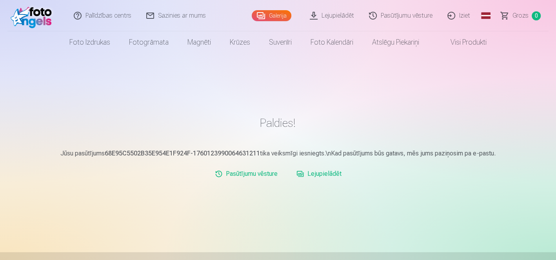
click at [361, 6] on link "Lejupielādēt" at bounding box center [332, 15] width 59 height 31
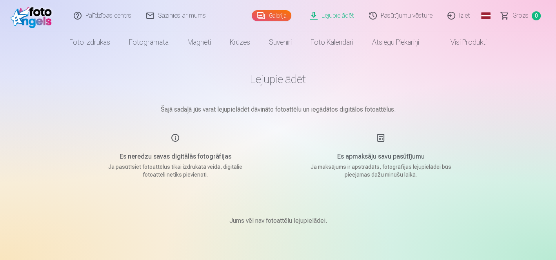
click at [282, 215] on div "Jums vēl nav fotoattēlu lejupielādei." at bounding box center [278, 221] width 392 height 47
click at [283, 217] on p "Jums vēl nav fotoattēlu lejupielādei." at bounding box center [278, 221] width 98 height 9
click at [312, 111] on main "Lejupielādēt Šajā sadaļā jūs varat lejupielādēt dāvināto fotoattēlu un iegādāto…" at bounding box center [278, 158] width 392 height 210
click at [365, 145] on div "Es apmaksāju savu pasūtījumu Ja maksājums ir apstrādāts, fotogrāfijas lejupielā…" at bounding box center [381, 155] width 187 height 45
click at [377, 153] on h5 "Es apmaksāju savu pasūtījumu" at bounding box center [380, 156] width 149 height 9
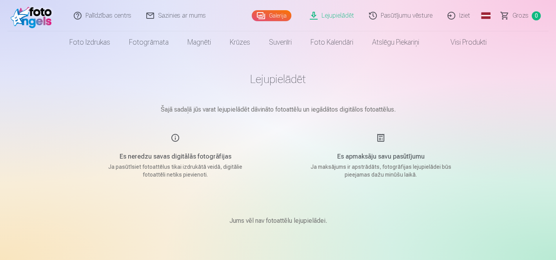
click at [369, 213] on div "Jums vēl nav fotoattēlu lejupielādei." at bounding box center [278, 221] width 392 height 47
click at [458, 41] on link "Visi produkti" at bounding box center [462, 42] width 67 height 22
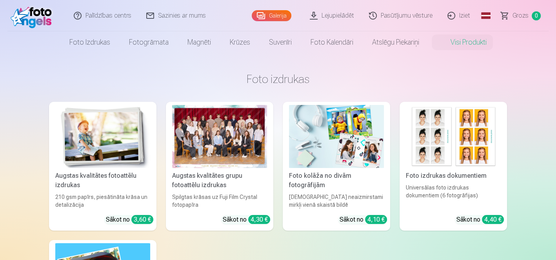
click at [291, 15] on link "Galerija" at bounding box center [272, 15] width 40 height 11
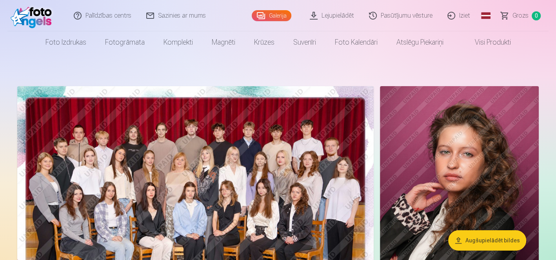
click at [478, 161] on img at bounding box center [459, 205] width 159 height 238
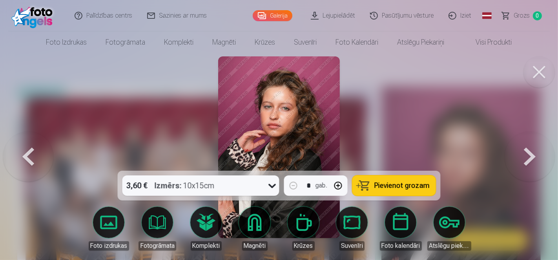
click at [542, 64] on button at bounding box center [538, 71] width 31 height 31
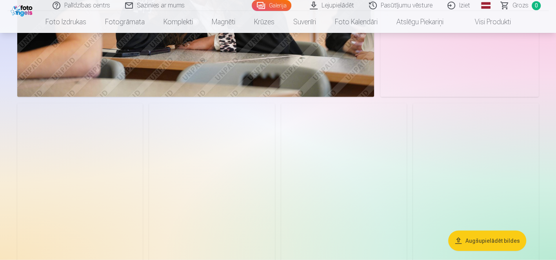
scroll to position [1429, 0]
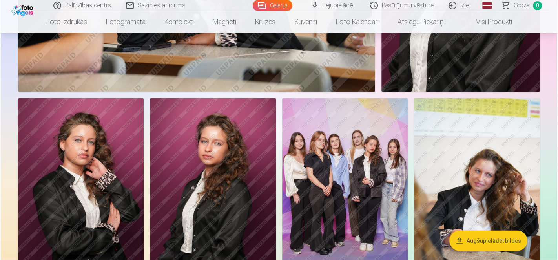
scroll to position [1432, 0]
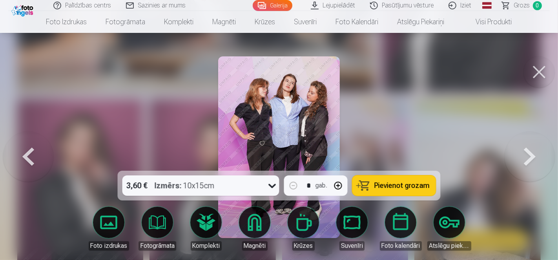
click at [389, 187] on span "Pievienot grozam" at bounding box center [401, 185] width 55 height 7
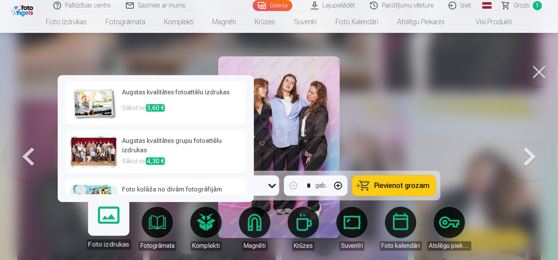
click at [180, 100] on h6 "Augstas kvalitātes fotoattēlu izdrukas" at bounding box center [181, 96] width 119 height 16
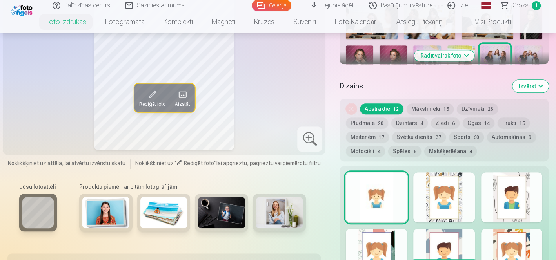
scroll to position [375, 0]
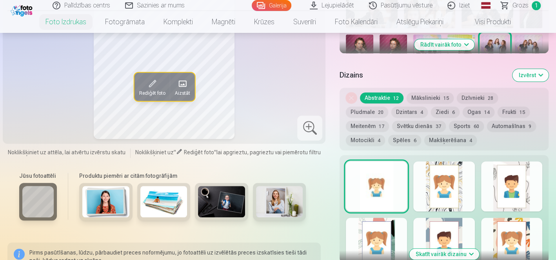
click at [422, 93] on button "Mākslinieki 15" at bounding box center [430, 98] width 47 height 11
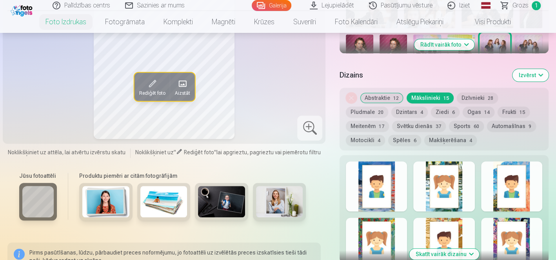
click at [527, 162] on div at bounding box center [511, 187] width 61 height 50
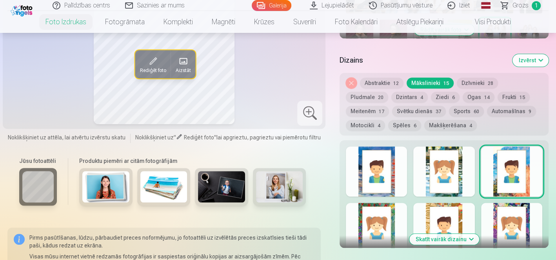
scroll to position [398, 0]
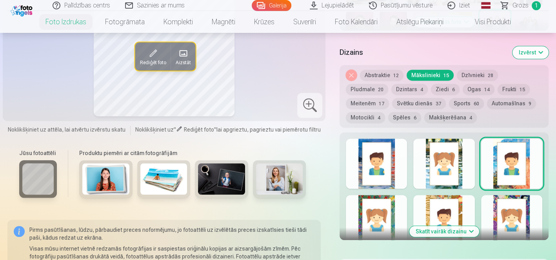
click at [447, 226] on button "Skatīt vairāk dizainu" at bounding box center [444, 231] width 70 height 11
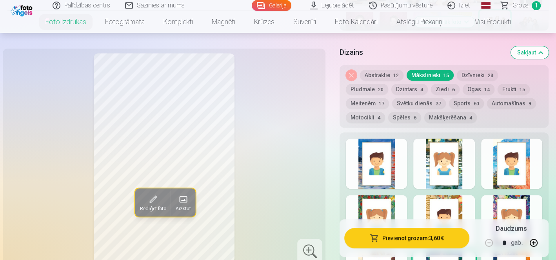
click at [502, 195] on div at bounding box center [511, 220] width 61 height 50
click at [398, 195] on div at bounding box center [376, 220] width 61 height 50
click at [395, 139] on div at bounding box center [376, 164] width 61 height 50
click at [472, 70] on button "Dzīvnieki 28" at bounding box center [477, 75] width 41 height 11
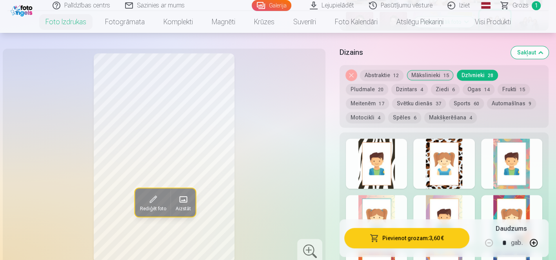
click at [431, 84] on button "Ziedi 6" at bounding box center [445, 89] width 29 height 11
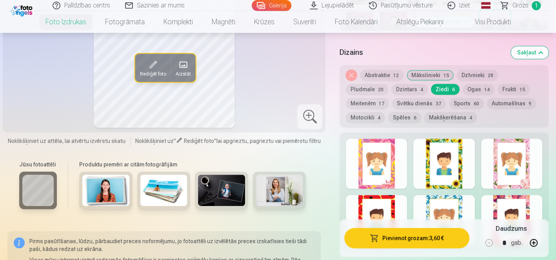
click at [463, 84] on button "Ogas 14" at bounding box center [479, 89] width 32 height 11
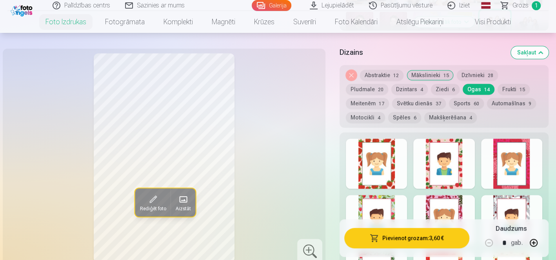
click at [498, 84] on button "Frukti 15" at bounding box center [514, 89] width 32 height 11
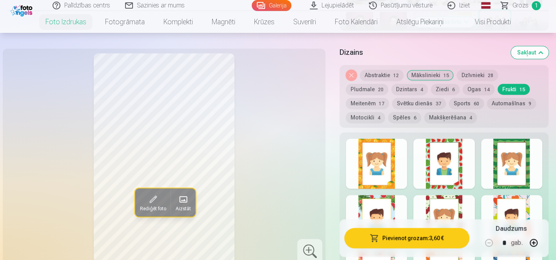
click at [389, 98] on button "Meitenēm 17" at bounding box center [367, 103] width 43 height 11
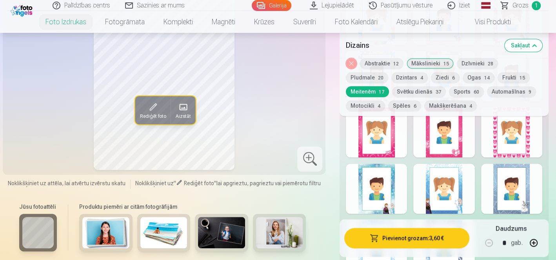
scroll to position [594, 0]
drag, startPoint x: 442, startPoint y: 191, endPoint x: 424, endPoint y: 198, distance: 18.5
click at [424, 220] on div at bounding box center [443, 245] width 61 height 50
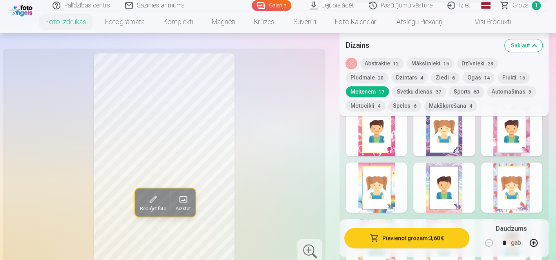
scroll to position [406, 0]
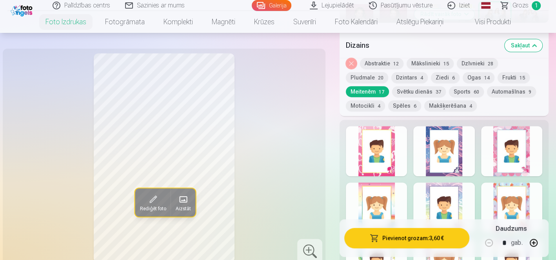
click at [487, 86] on button "Automašīnas 9" at bounding box center [511, 91] width 49 height 11
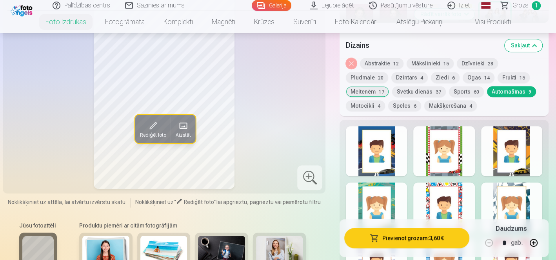
click at [494, 183] on div at bounding box center [511, 208] width 61 height 50
click at [436, 89] on span "37" at bounding box center [438, 91] width 5 height 5
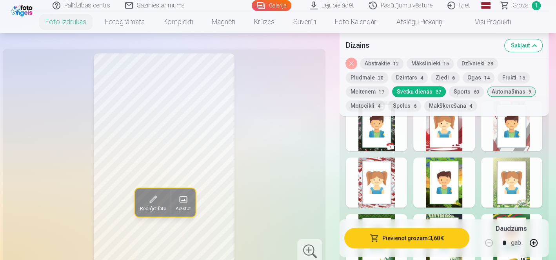
scroll to position [386, 0]
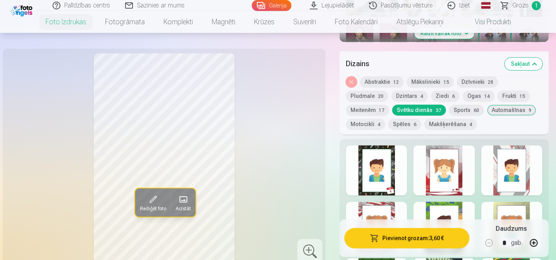
click at [373, 76] on button "Abstraktie 12" at bounding box center [382, 81] width 44 height 11
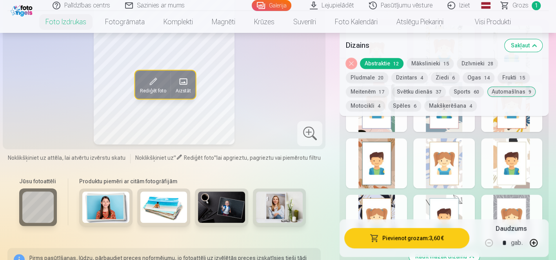
scroll to position [514, 0]
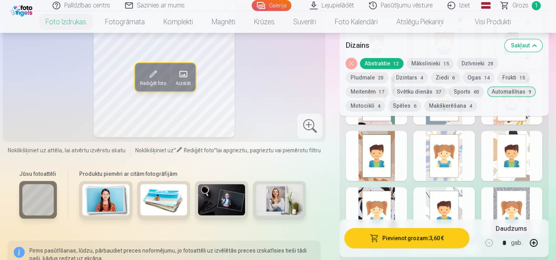
click at [383, 187] on div at bounding box center [376, 212] width 61 height 50
click at [454, 187] on div at bounding box center [443, 212] width 61 height 50
click at [500, 187] on div at bounding box center [511, 212] width 61 height 50
click at [390, 187] on div at bounding box center [376, 212] width 61 height 50
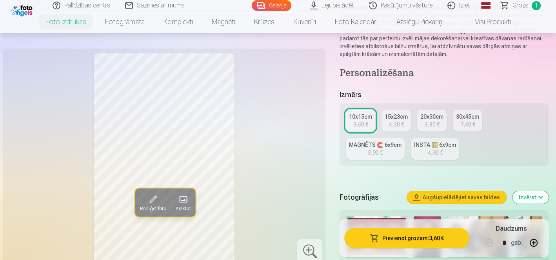
scroll to position [74, 0]
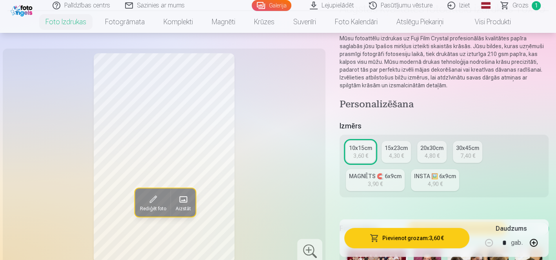
click at [291, 7] on link "Galerija" at bounding box center [272, 5] width 40 height 11
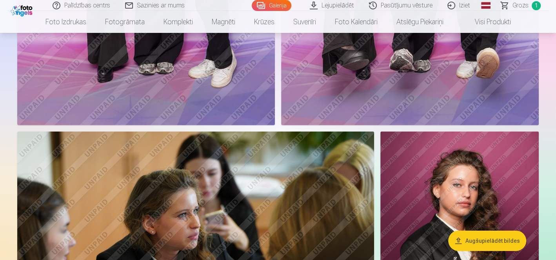
scroll to position [1989, 0]
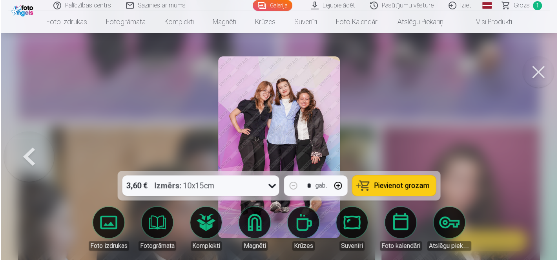
scroll to position [1995, 0]
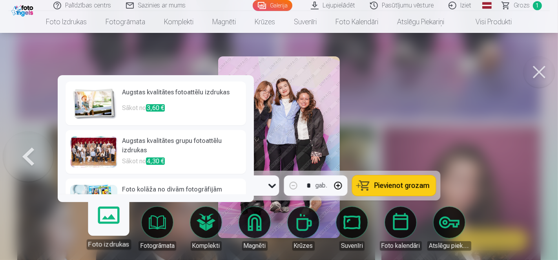
click at [173, 109] on p "Sākot no 3,60 €" at bounding box center [181, 112] width 119 height 16
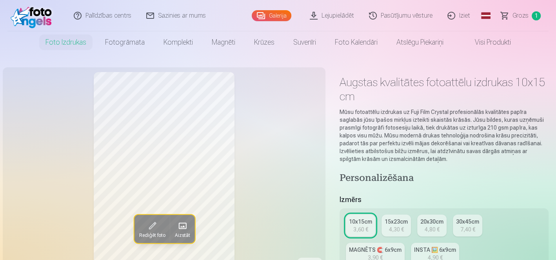
click at [157, 222] on span at bounding box center [152, 226] width 13 height 13
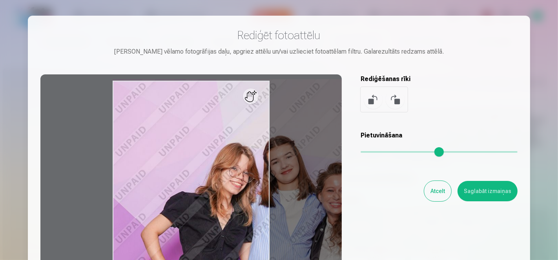
drag, startPoint x: 351, startPoint y: 145, endPoint x: 467, endPoint y: 140, distance: 115.8
click at [467, 151] on input "range" at bounding box center [438, 152] width 157 height 2
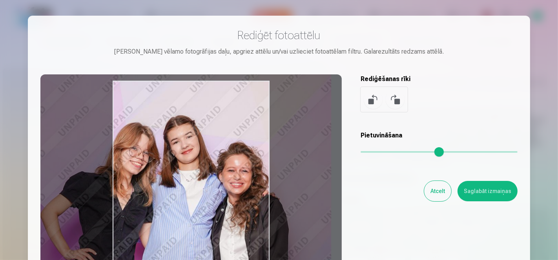
drag, startPoint x: 252, startPoint y: 204, endPoint x: 152, endPoint y: 184, distance: 101.8
click at [152, 184] on div at bounding box center [190, 198] width 301 height 246
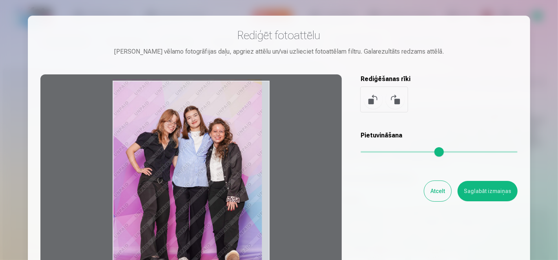
drag, startPoint x: 463, startPoint y: 144, endPoint x: 334, endPoint y: 139, distance: 129.1
type input "*"
click at [360, 151] on input "range" at bounding box center [438, 152] width 157 height 2
click at [432, 182] on button "Atcelt" at bounding box center [437, 191] width 27 height 20
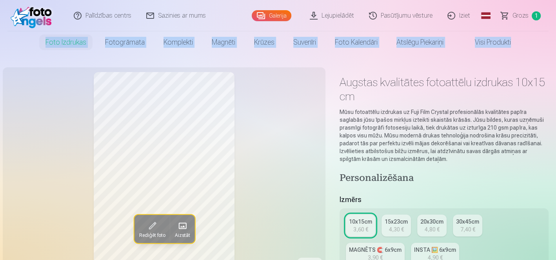
drag, startPoint x: 555, startPoint y: 11, endPoint x: 557, endPoint y: 18, distance: 7.4
click at [556, 18] on html "Palīdzības centrs Sazinies ar mums Galerija Lejupielādēt Pasūtījumu vēsture Izi…" at bounding box center [278, 130] width 556 height 260
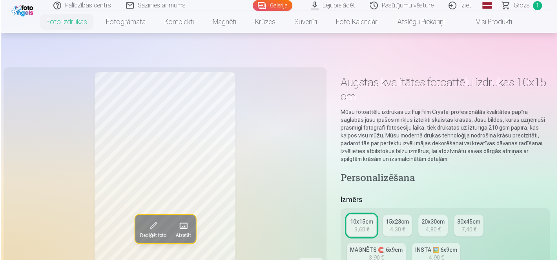
scroll to position [1995, 0]
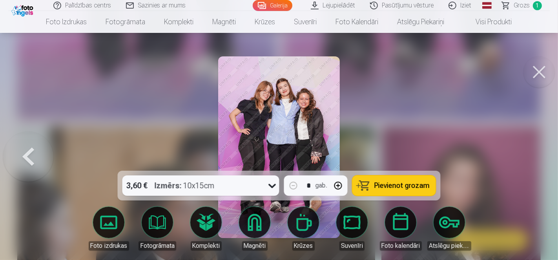
click at [545, 66] on button at bounding box center [538, 71] width 31 height 31
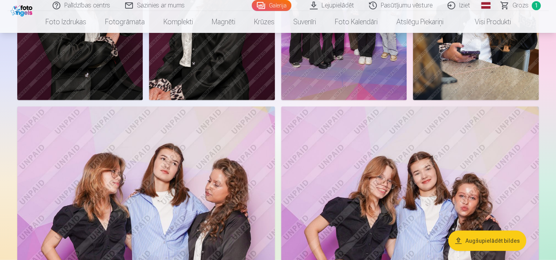
scroll to position [1562, 0]
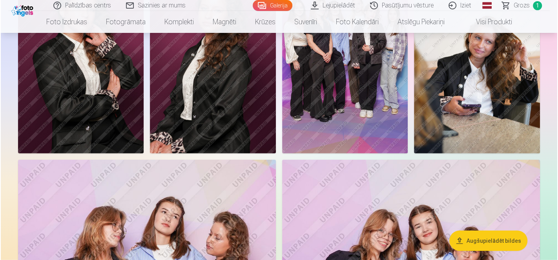
scroll to position [1567, 0]
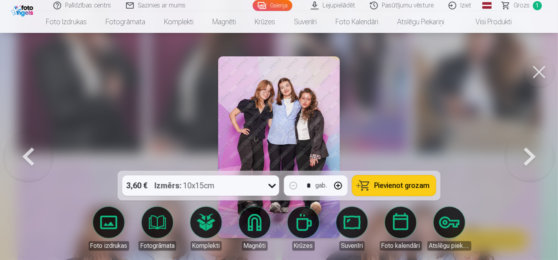
click at [122, 221] on link "Foto izdrukas" at bounding box center [109, 229] width 44 height 44
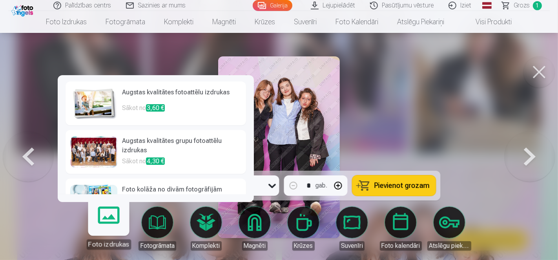
click at [178, 100] on h6 "Augstas kvalitātes fotoattēlu izdrukas" at bounding box center [181, 96] width 119 height 16
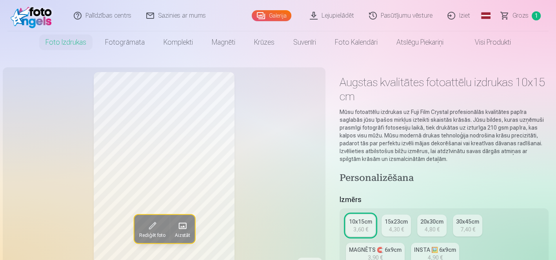
click at [152, 225] on span at bounding box center [152, 226] width 13 height 13
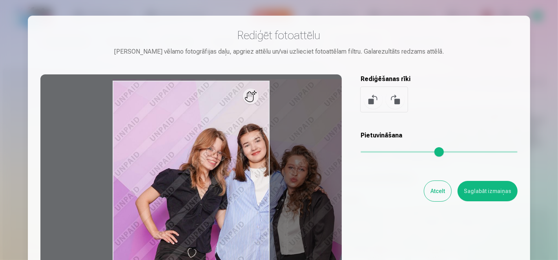
drag, startPoint x: 351, startPoint y: 144, endPoint x: 422, endPoint y: 137, distance: 72.1
click at [422, 151] on input "range" at bounding box center [438, 152] width 157 height 2
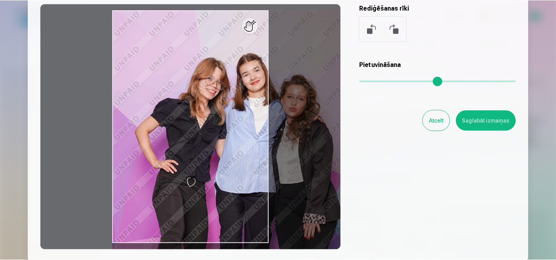
scroll to position [72, 0]
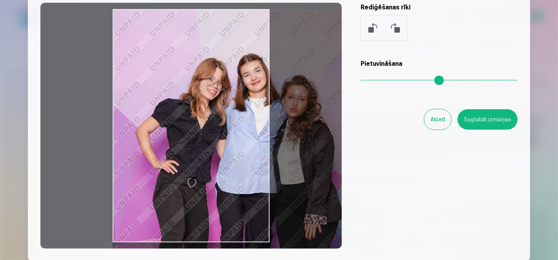
drag, startPoint x: 204, startPoint y: 130, endPoint x: 233, endPoint y: 132, distance: 29.5
click at [233, 132] on div at bounding box center [190, 126] width 301 height 246
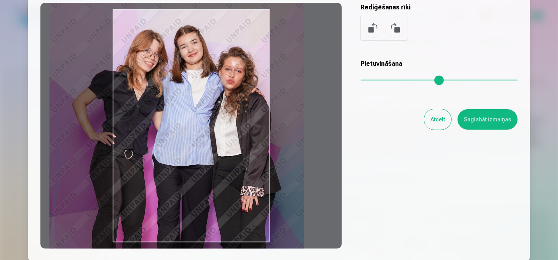
drag, startPoint x: 233, startPoint y: 132, endPoint x: 168, endPoint y: 102, distance: 71.4
click at [168, 102] on div at bounding box center [190, 126] width 301 height 246
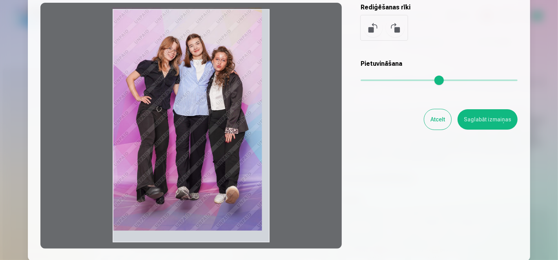
drag, startPoint x: 429, startPoint y: 73, endPoint x: 314, endPoint y: 79, distance: 115.1
type input "*"
click at [360, 80] on input "range" at bounding box center [438, 81] width 157 height 2
click at [467, 109] on button "Saglabāt izmaiņas" at bounding box center [487, 119] width 60 height 20
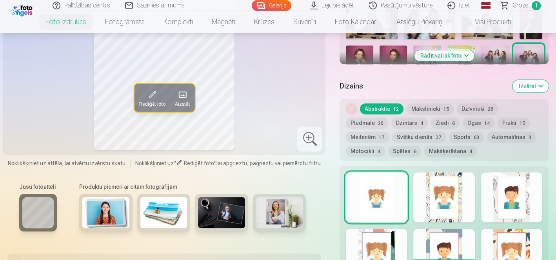
scroll to position [379, 0]
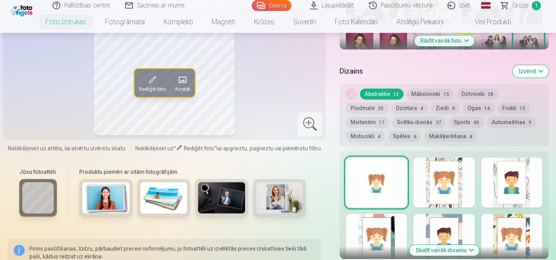
click at [520, 158] on div at bounding box center [511, 183] width 61 height 50
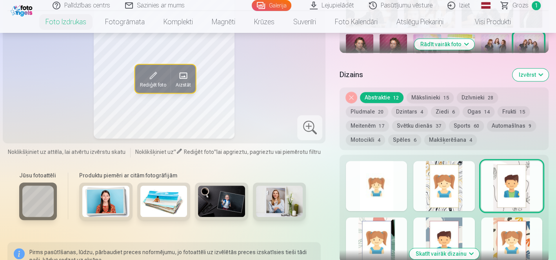
scroll to position [398, 0]
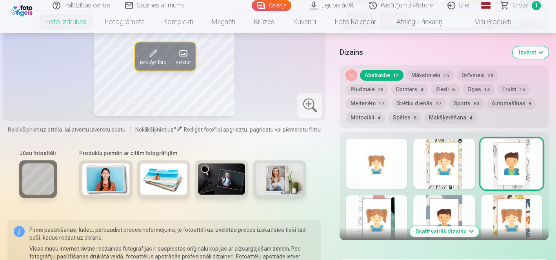
click at [456, 226] on button "Skatīt vairāk dizainu" at bounding box center [444, 231] width 70 height 11
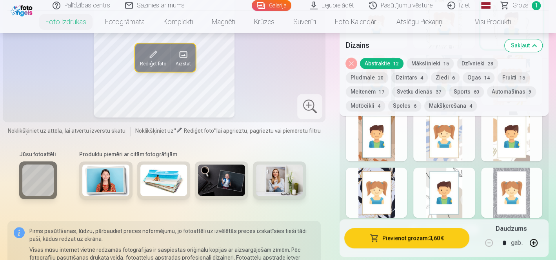
scroll to position [537, 0]
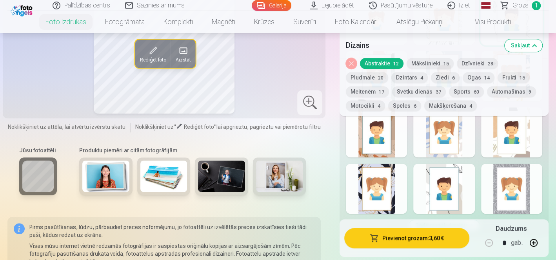
click at [382, 164] on div at bounding box center [376, 189] width 61 height 50
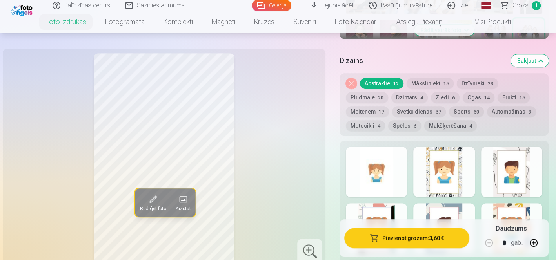
scroll to position [316, 0]
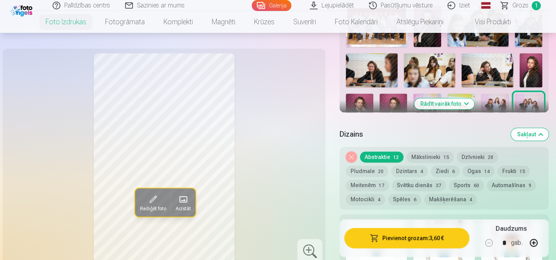
click at [411, 152] on button "Mākslinieki 15" at bounding box center [430, 157] width 47 height 11
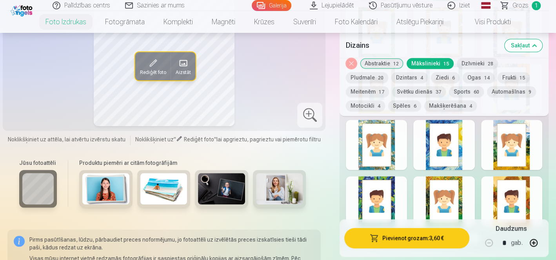
scroll to position [585, 0]
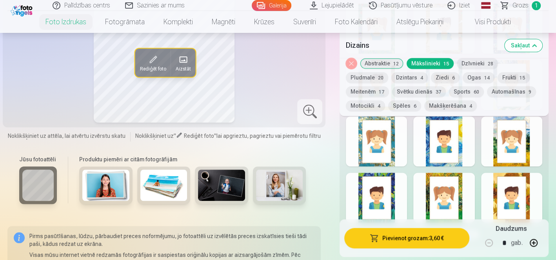
click at [458, 173] on div at bounding box center [443, 198] width 61 height 50
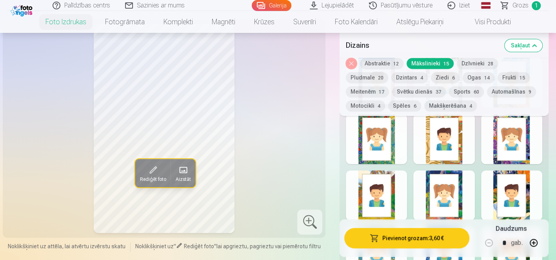
scroll to position [482, 0]
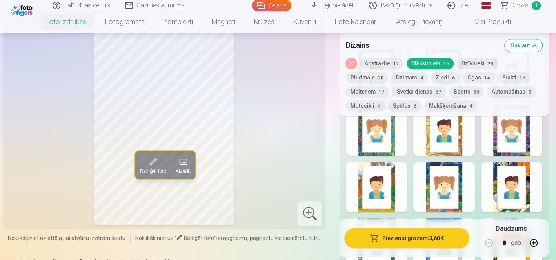
click at [471, 62] on button "Dzīvnieki 28" at bounding box center [477, 63] width 41 height 11
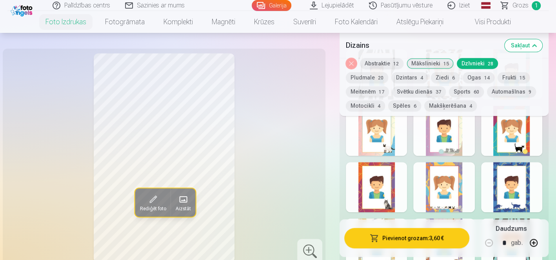
click at [388, 72] on button "Pludmale 20" at bounding box center [367, 77] width 42 height 11
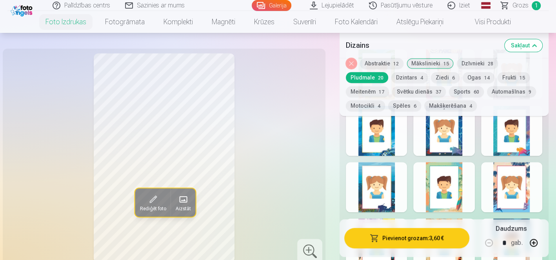
click at [498, 162] on div at bounding box center [511, 187] width 61 height 50
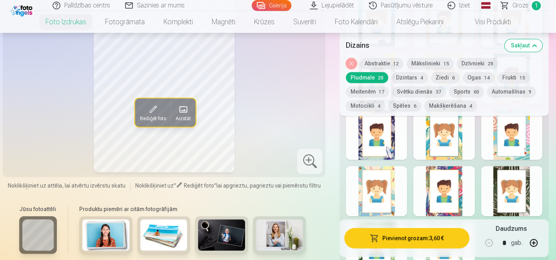
scroll to position [652, 0]
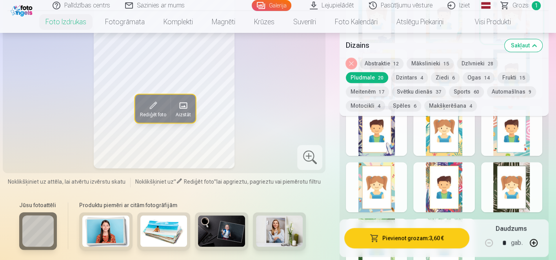
click at [497, 162] on div at bounding box center [511, 187] width 61 height 50
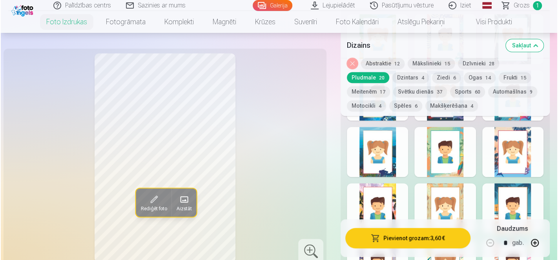
scroll to position [521, 0]
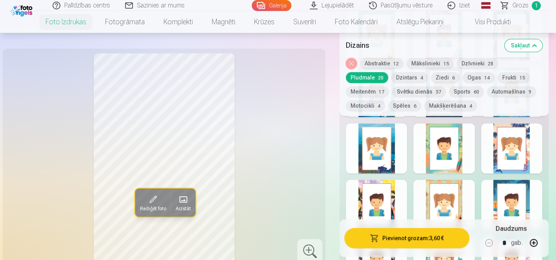
click at [403, 238] on button "Pievienot grozam : 3,60 €" at bounding box center [406, 238] width 125 height 20
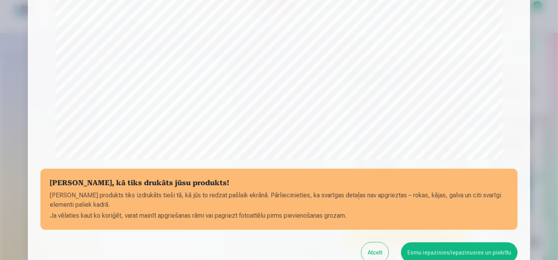
scroll to position [269, 0]
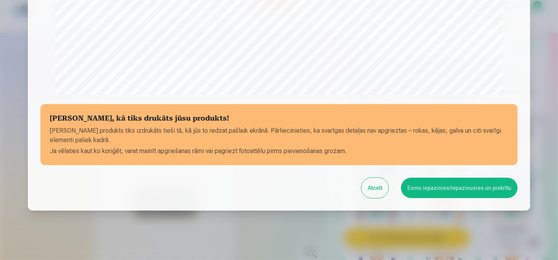
click at [424, 180] on button "Esmu iepazinies/iepazinusies un piekrītu" at bounding box center [459, 188] width 116 height 20
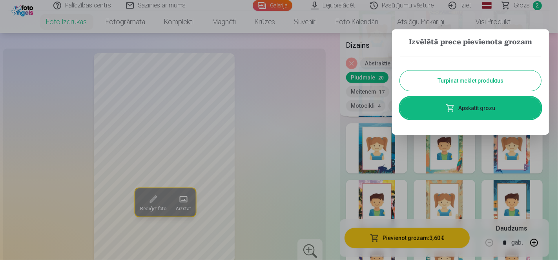
click at [494, 102] on link "Apskatīt grozu" at bounding box center [470, 108] width 141 height 22
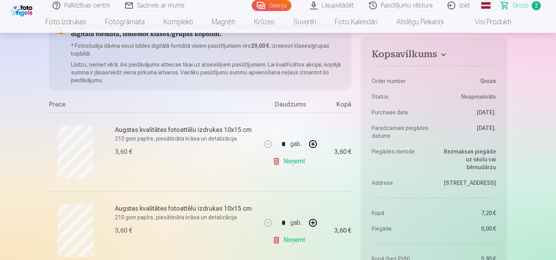
scroll to position [99, 0]
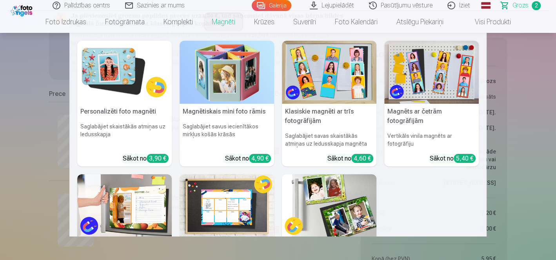
click at [511, 87] on nav "Personalizēti foto magnēti Saglabājiet skaistākās atmiņas uz ledusskapja Sākot …" at bounding box center [278, 135] width 556 height 204
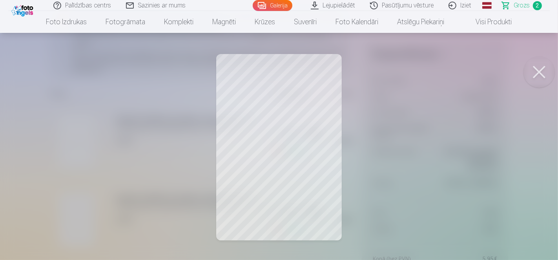
click at [318, 133] on div at bounding box center [279, 130] width 558 height 260
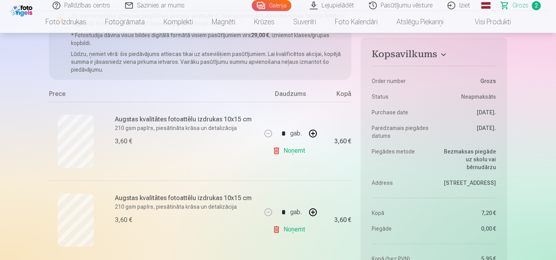
click at [131, 124] on p "210 gsm papīrs, piesātināta krāsa un detalizācija" at bounding box center [186, 128] width 142 height 8
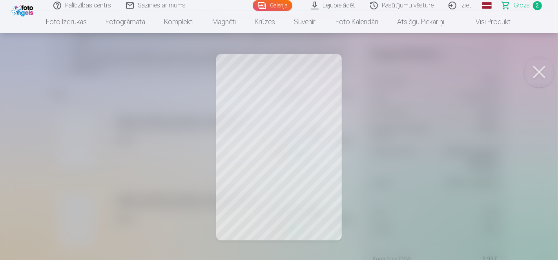
click at [288, 106] on div at bounding box center [279, 130] width 558 height 260
click at [543, 69] on button at bounding box center [538, 71] width 31 height 31
click at [541, 67] on button at bounding box center [538, 71] width 31 height 31
click at [539, 65] on button at bounding box center [538, 71] width 31 height 31
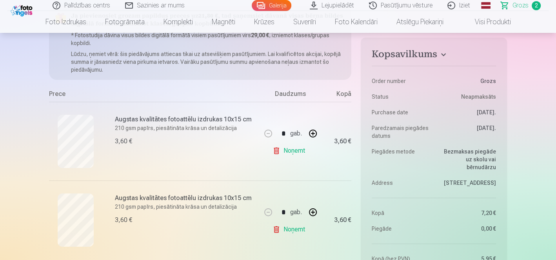
click at [290, 143] on link "Noņemt" at bounding box center [291, 151] width 36 height 16
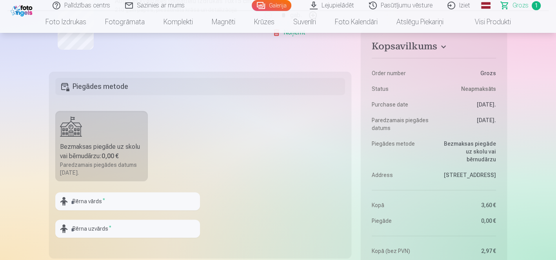
scroll to position [238, 0]
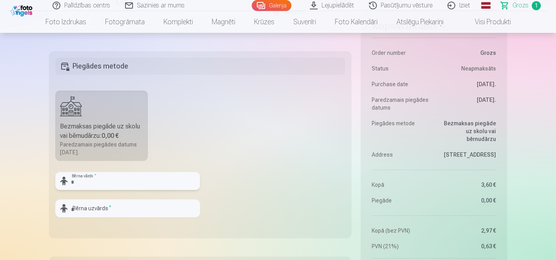
click at [188, 172] on input "text" at bounding box center [127, 181] width 145 height 18
type input "**********"
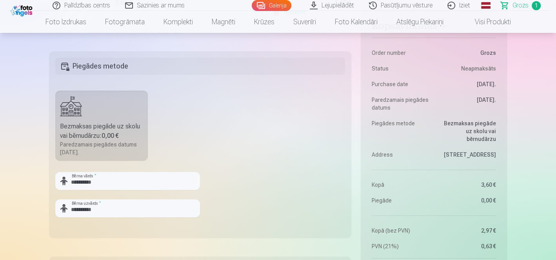
type input "********"
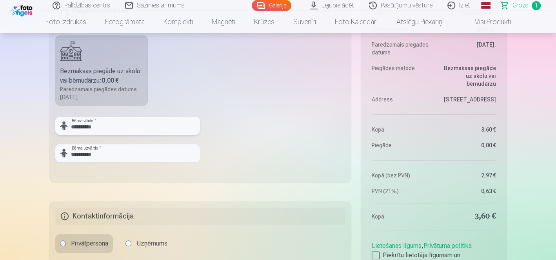
scroll to position [324, 0]
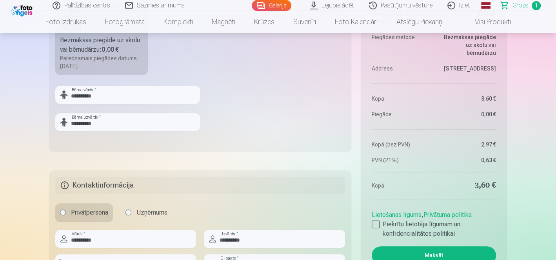
click at [283, 255] on input "**********" at bounding box center [274, 264] width 141 height 18
type input "*"
type input "**********"
click at [157, 255] on input "********" at bounding box center [151, 264] width 90 height 18
type input "*"
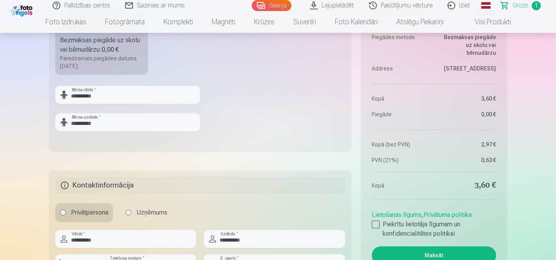
type input "********"
click at [139, 230] on input "**********" at bounding box center [125, 239] width 141 height 18
type input "*"
type input "**********"
click at [80, 260] on label "Valsts *" at bounding box center [80, 264] width 25 height 8
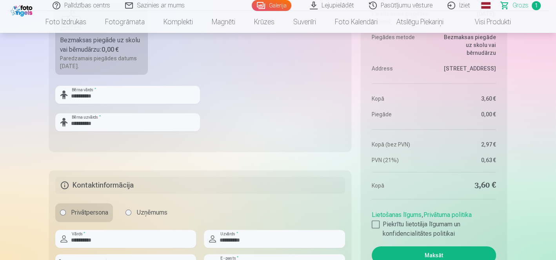
scroll to position [326, 0]
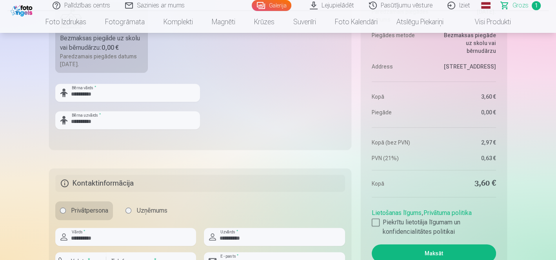
click at [379, 218] on label "Piekrītu lietotāja līgumam un konfidencialitātes politikai" at bounding box center [434, 227] width 124 height 19
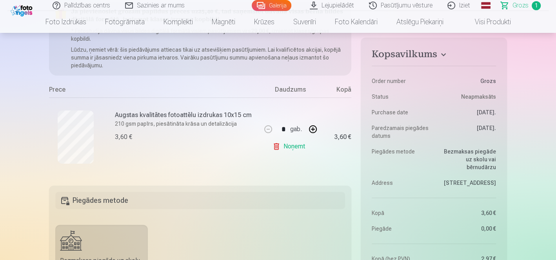
scroll to position [48, 0]
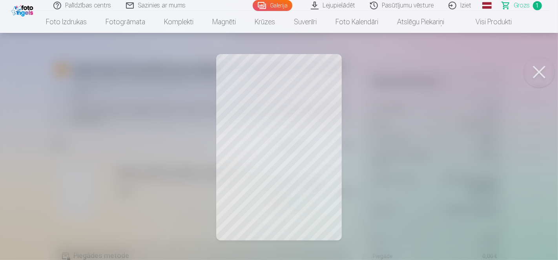
click at [522, 72] on div at bounding box center [279, 130] width 558 height 260
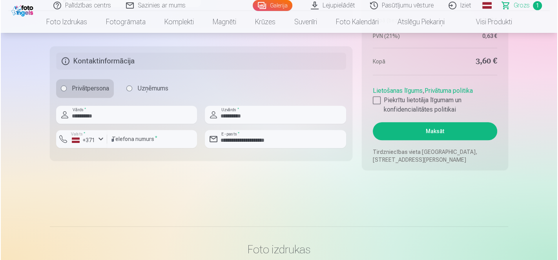
scroll to position [445, 0]
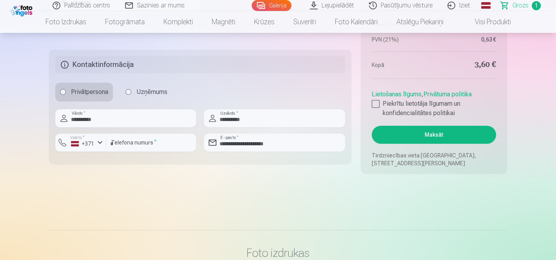
click at [449, 126] on button "Maksāt" at bounding box center [434, 135] width 124 height 18
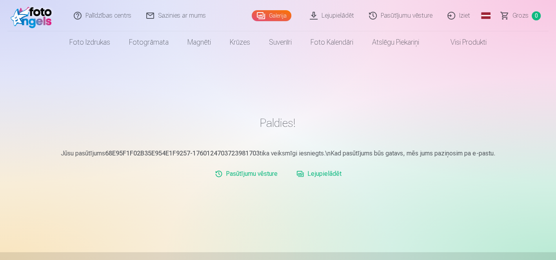
click at [320, 167] on link "Lejupielādēt" at bounding box center [318, 174] width 51 height 16
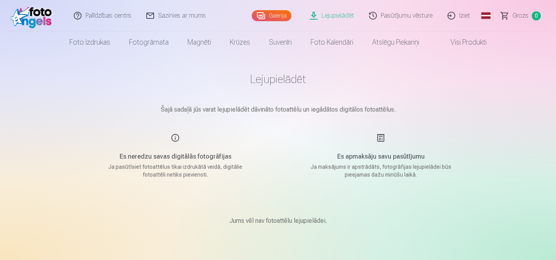
click at [303, 217] on p "Jums vēl nav fotoattēlu lejupielādei." at bounding box center [278, 221] width 98 height 9
click at [474, 13] on link "Iziet" at bounding box center [459, 15] width 38 height 31
